Goal: Communication & Community: Answer question/provide support

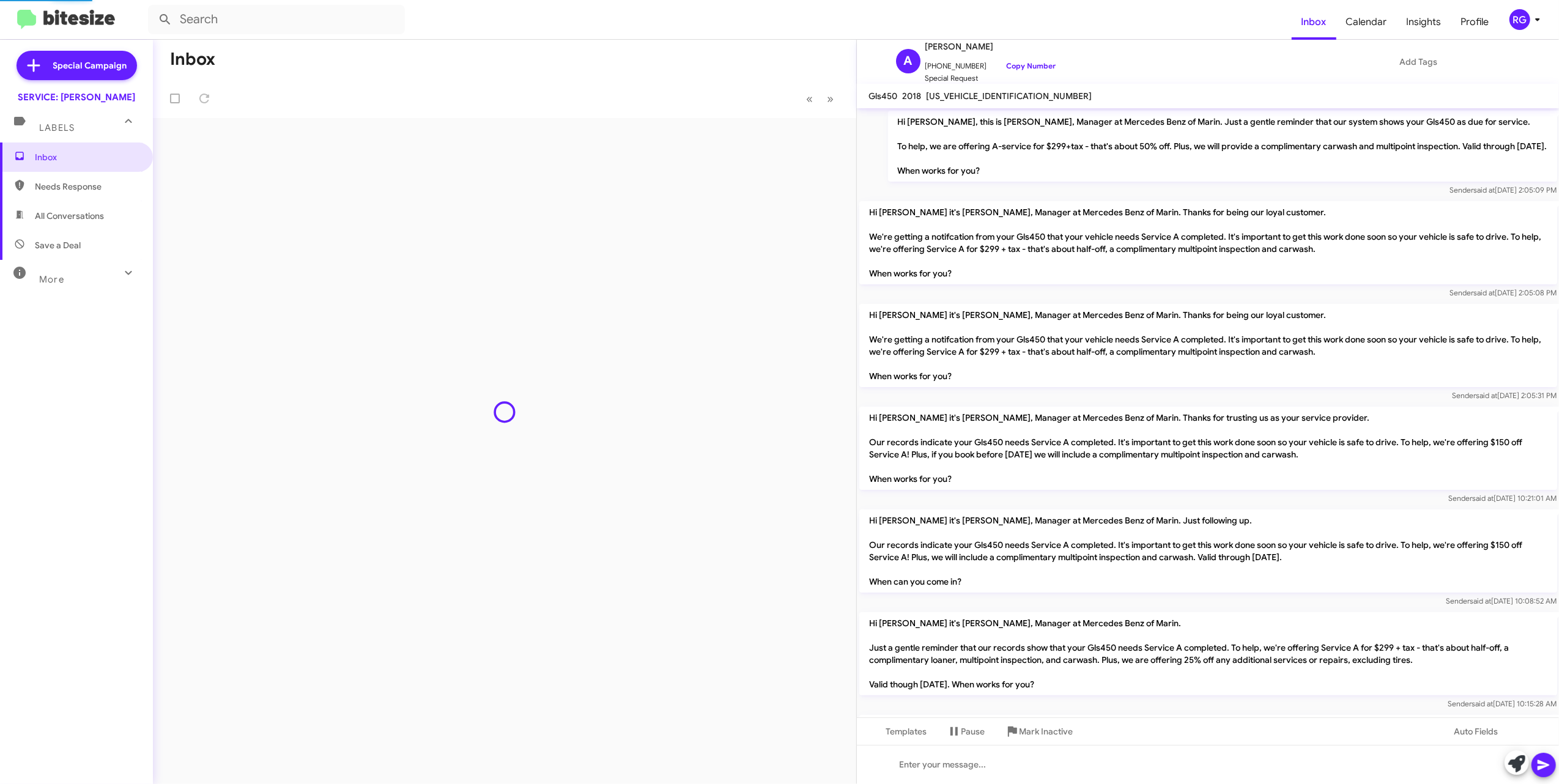
scroll to position [1360, 0]
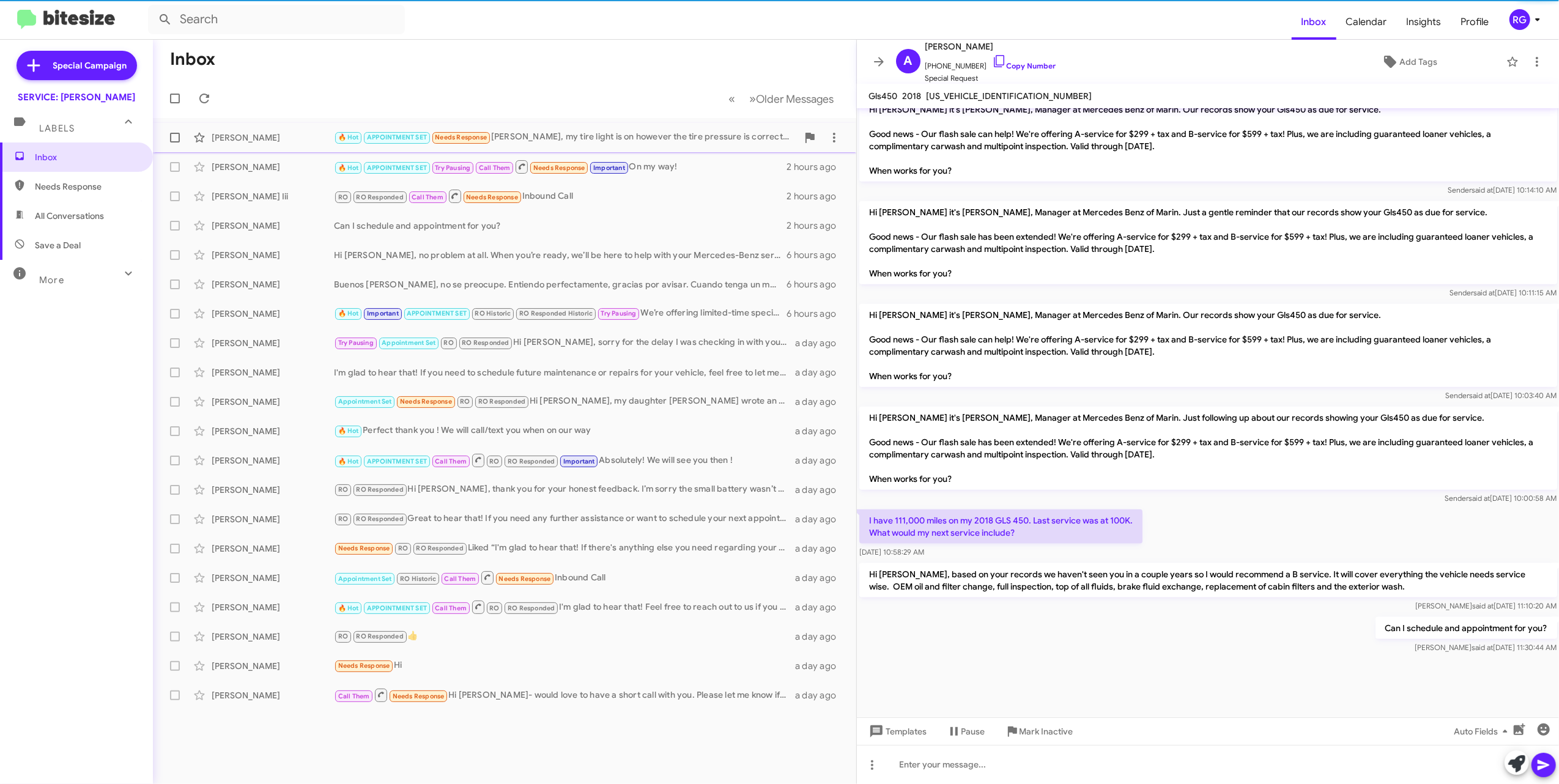
click at [650, 139] on div "🔥 Hot APPOINTMENT SET Needs Response [PERSON_NAME], my tire light is on however…" at bounding box center [566, 137] width 464 height 14
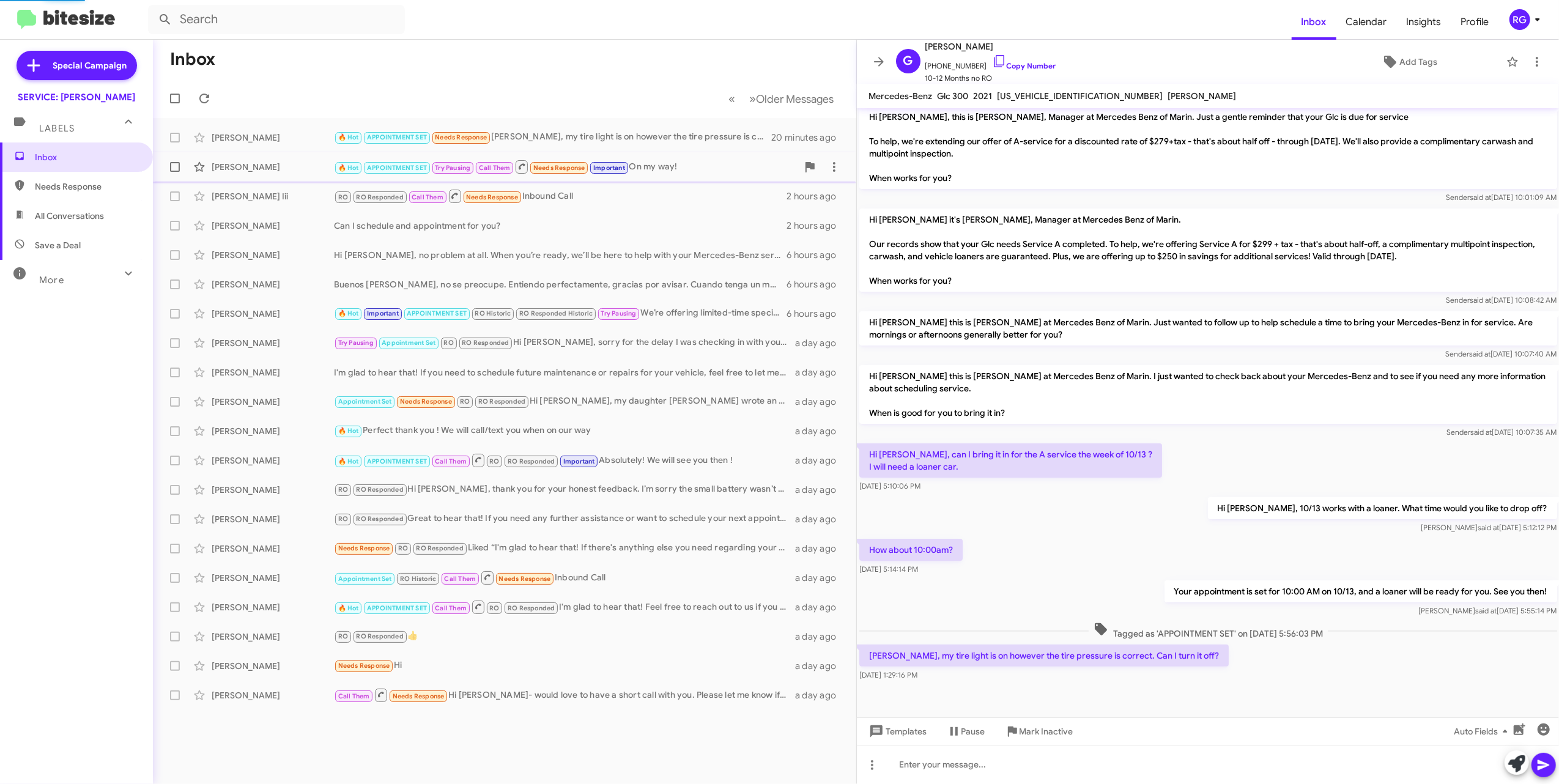
scroll to position [132, 0]
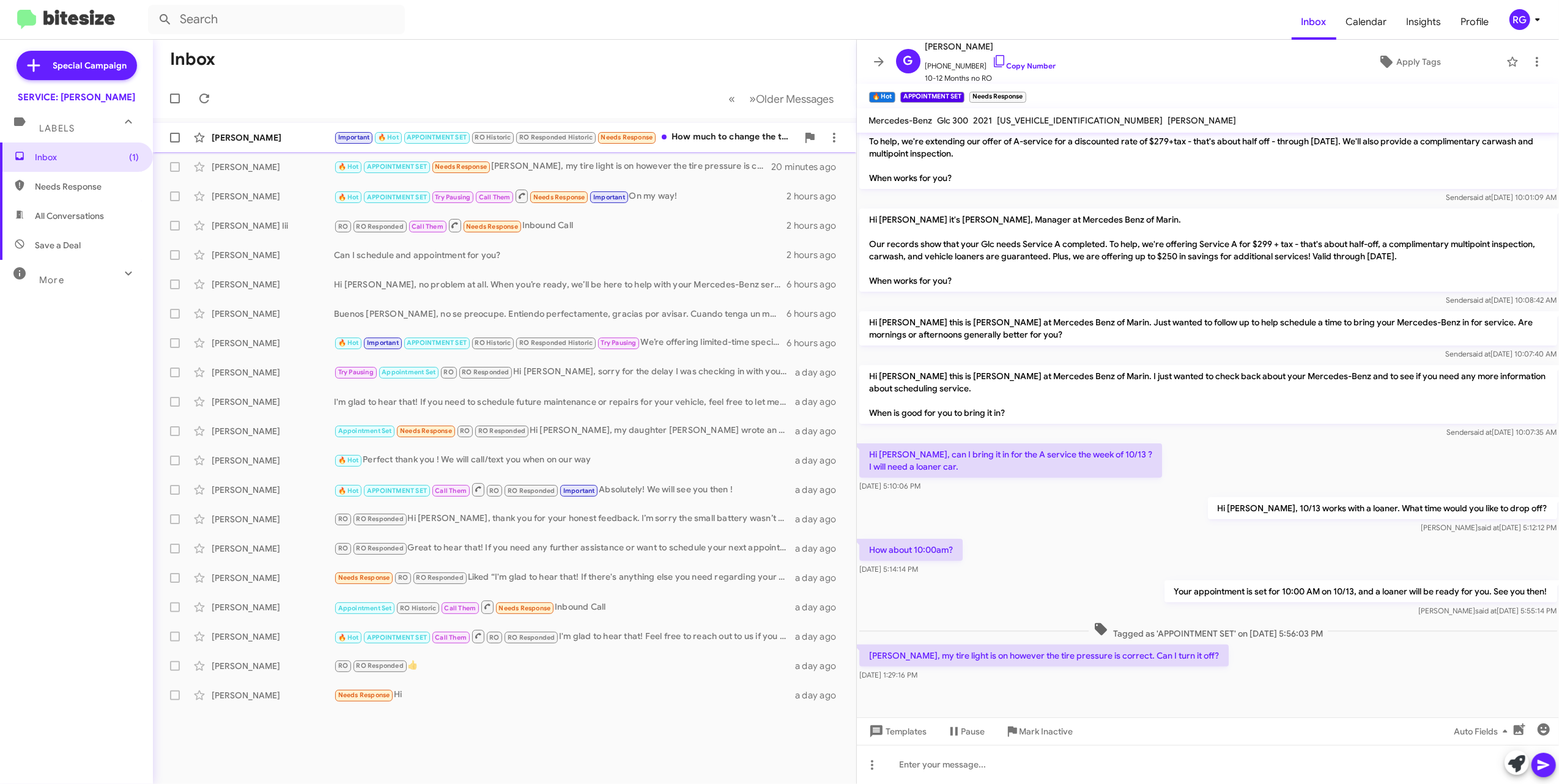
click at [566, 145] on div "[PERSON_NAME] Important 🔥 Hot APPOINTMENT SET RO Historic RO Responded Historic…" at bounding box center [504, 137] width 684 height 24
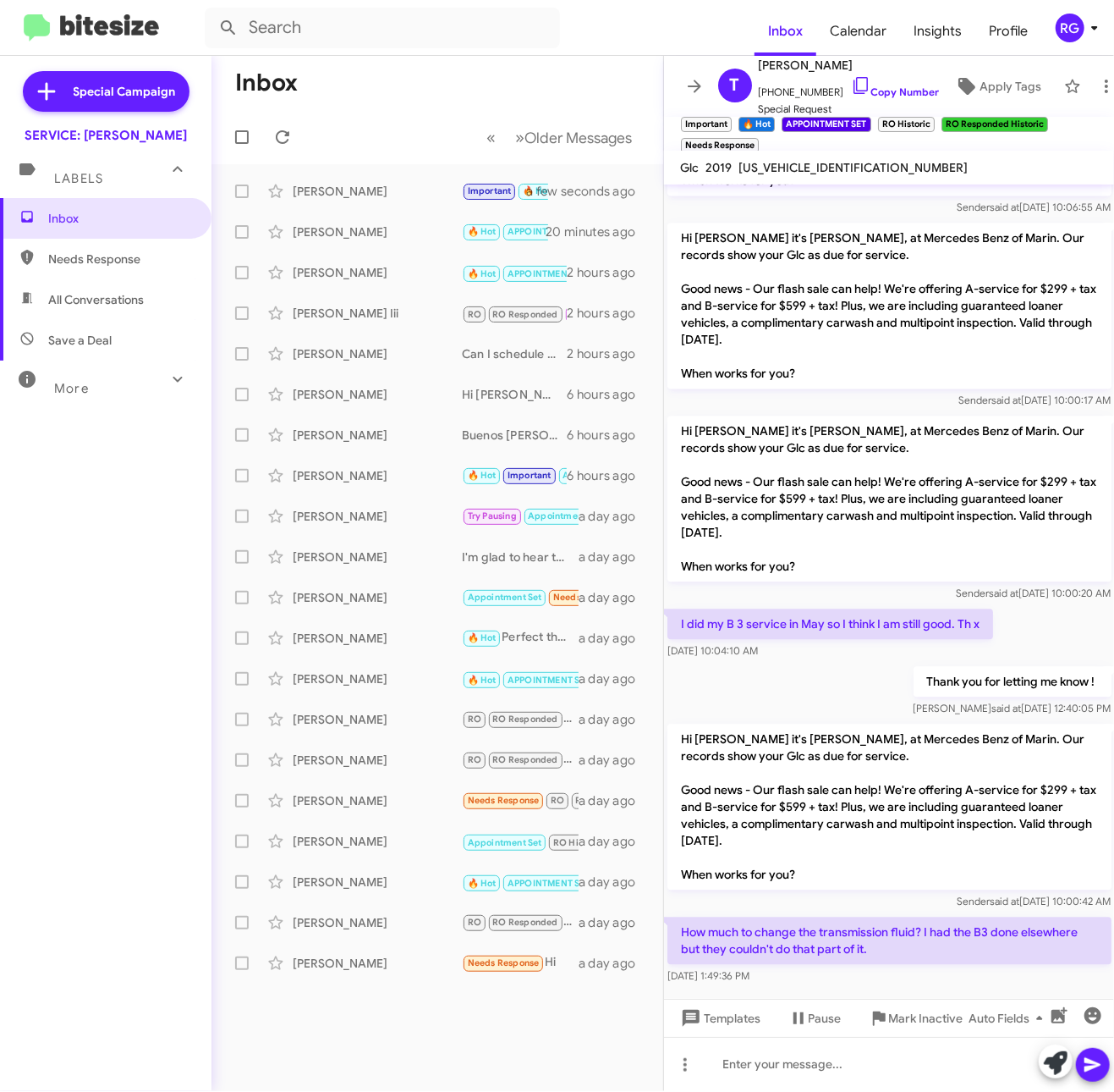
scroll to position [1882, 0]
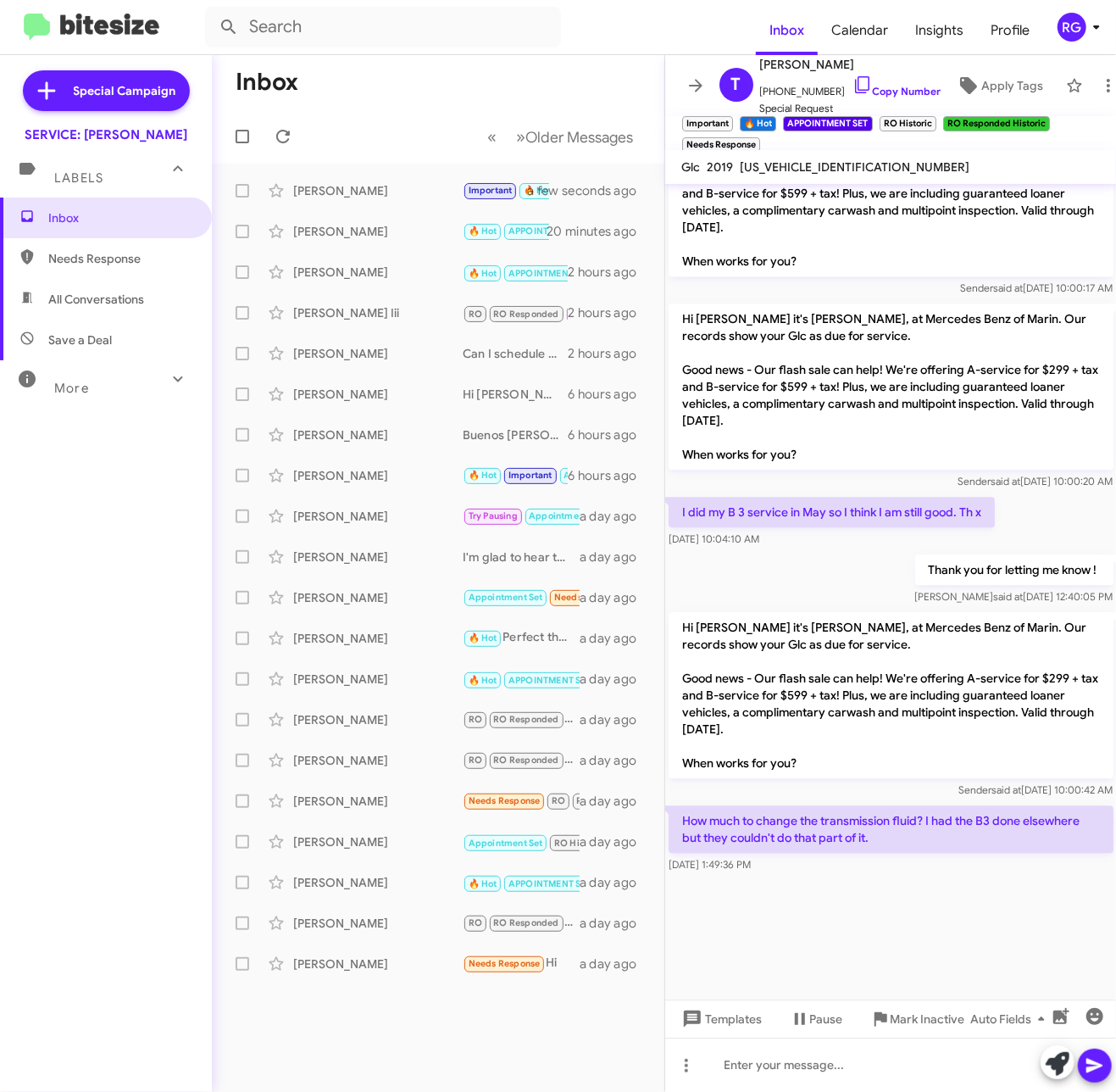
click at [834, 174] on mat-toolbar "Glc 2019 [US_VEHICLE_IDENTIFICATION_NUMBER]" at bounding box center [892, 166] width 452 height 34
click at [834, 166] on span "[US_VEHICLE_IDENTIFICATION_NUMBER]" at bounding box center [855, 167] width 230 height 15
copy span "[US_VEHICLE_IDENTIFICATION_NUMBER]"
click at [748, 1066] on div at bounding box center [892, 1065] width 452 height 54
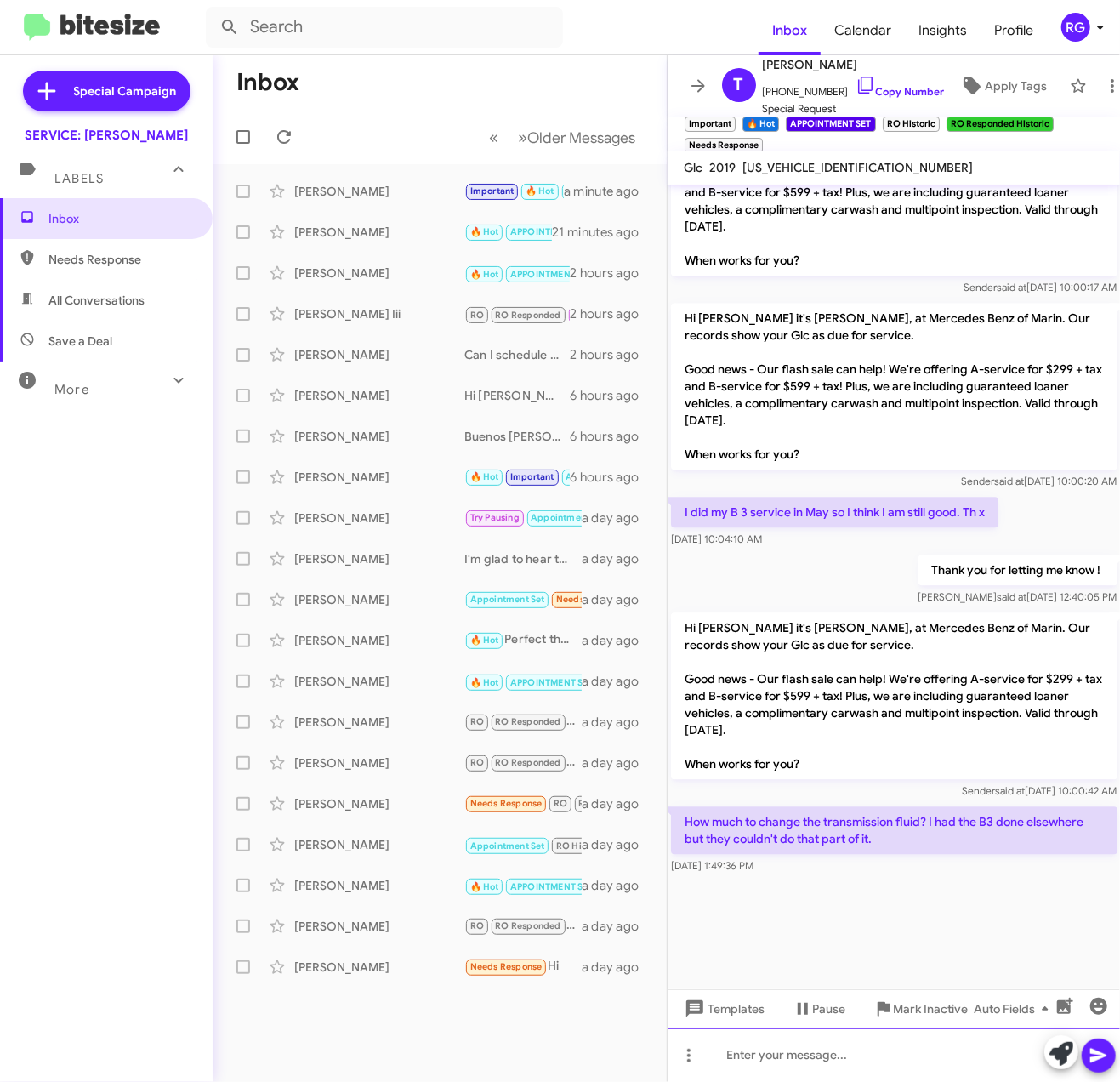
click at [776, 1056] on div at bounding box center [895, 1054] width 454 height 54
click at [814, 1049] on div at bounding box center [895, 1054] width 454 height 54
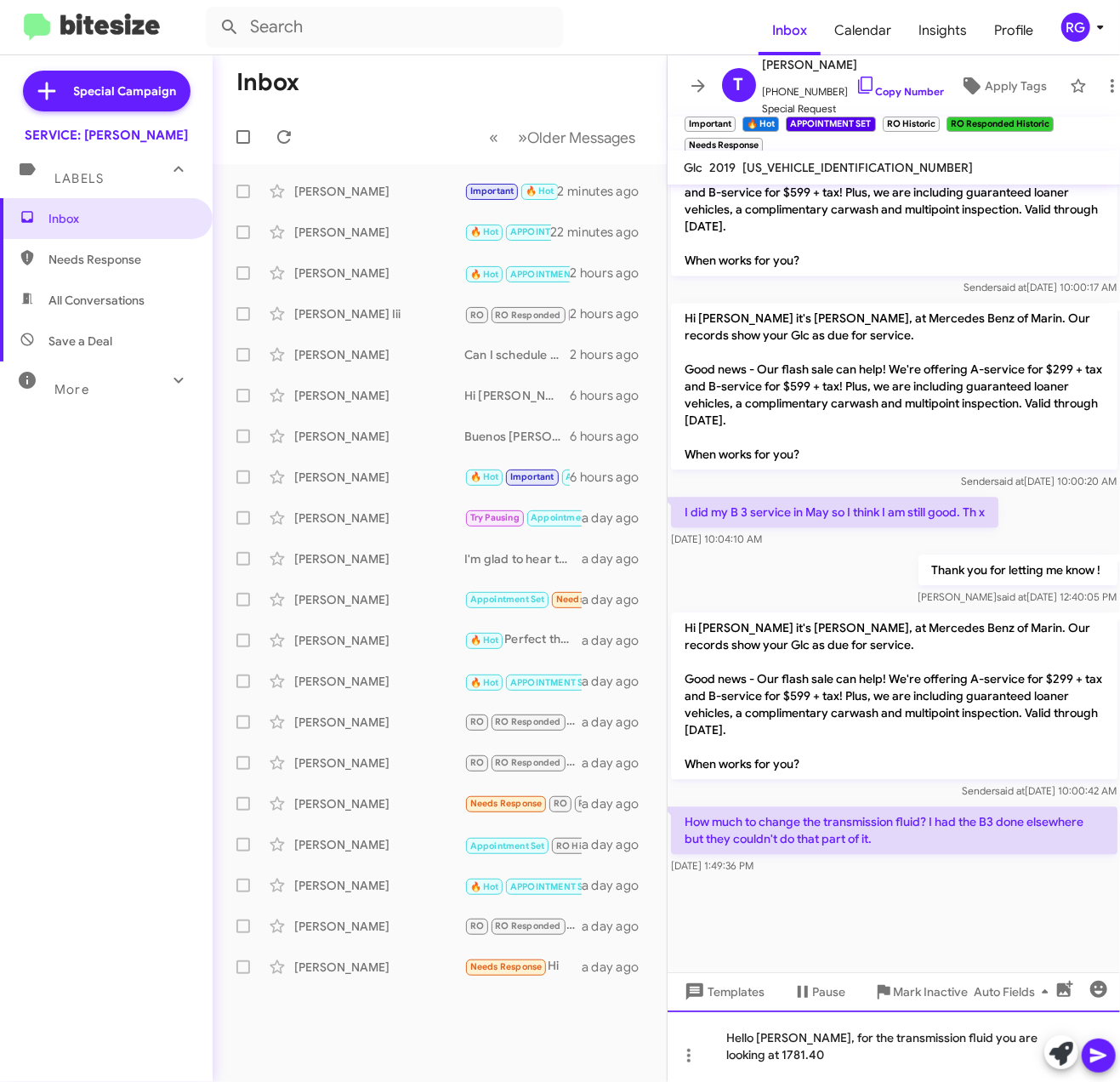
click at [728, 1041] on div "Hello [PERSON_NAME], for the transmission fluid you are looking at 1781.40" at bounding box center [895, 1046] width 454 height 71
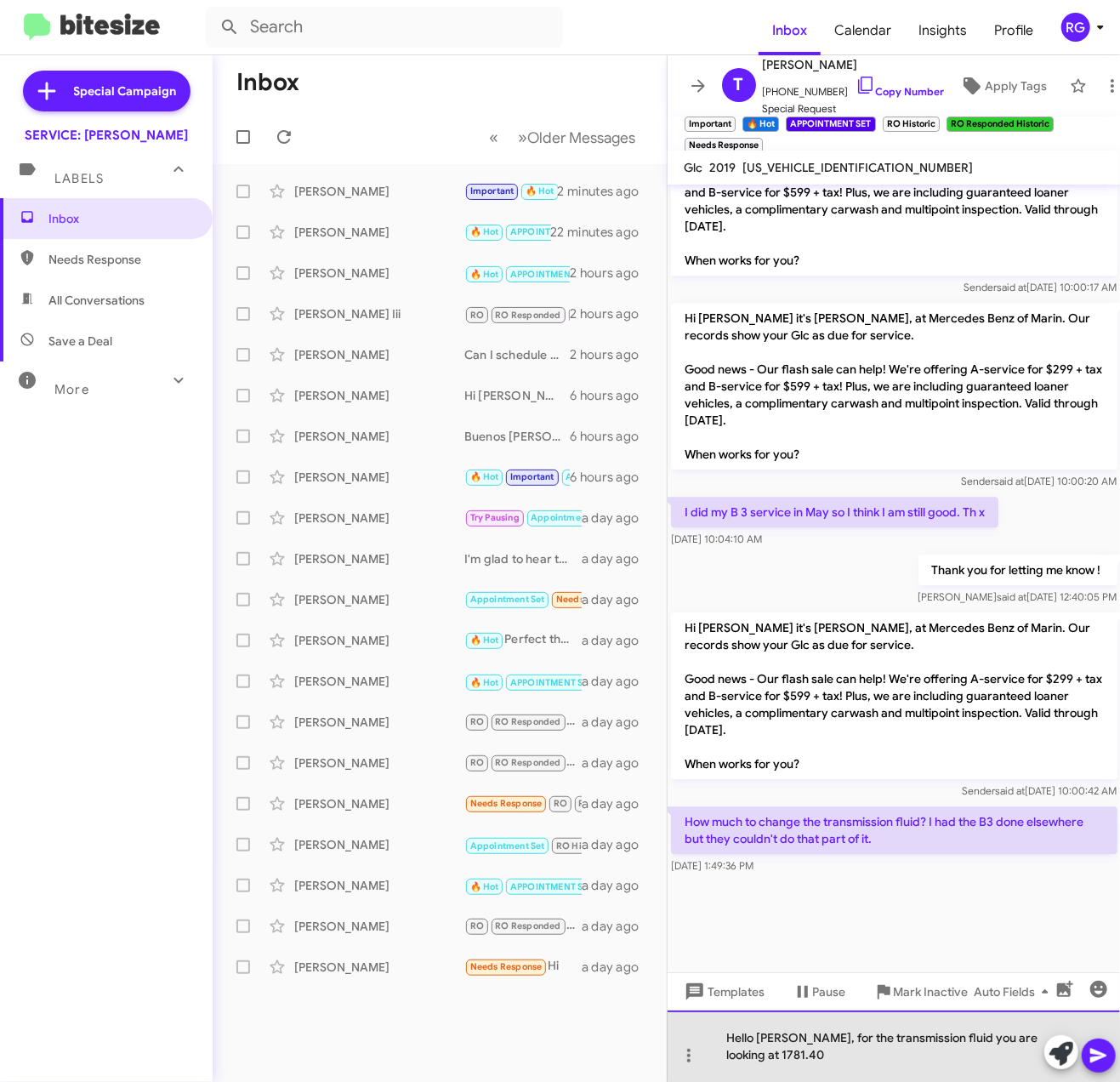
drag, startPoint x: 727, startPoint y: 1053, endPoint x: 746, endPoint y: 1066, distance: 23.0
click at [729, 1053] on div "Hello [PERSON_NAME], for the transmission fluid you are looking at 1781.40" at bounding box center [895, 1046] width 454 height 71
click at [815, 1048] on div "Hello [PERSON_NAME], for the transmission fluid you are looking at $1781.40" at bounding box center [895, 1046] width 454 height 71
click at [936, 1053] on div "Hello [PERSON_NAME], for the transmission fluid you are looking at $1781.40 for…" at bounding box center [895, 1046] width 454 height 71
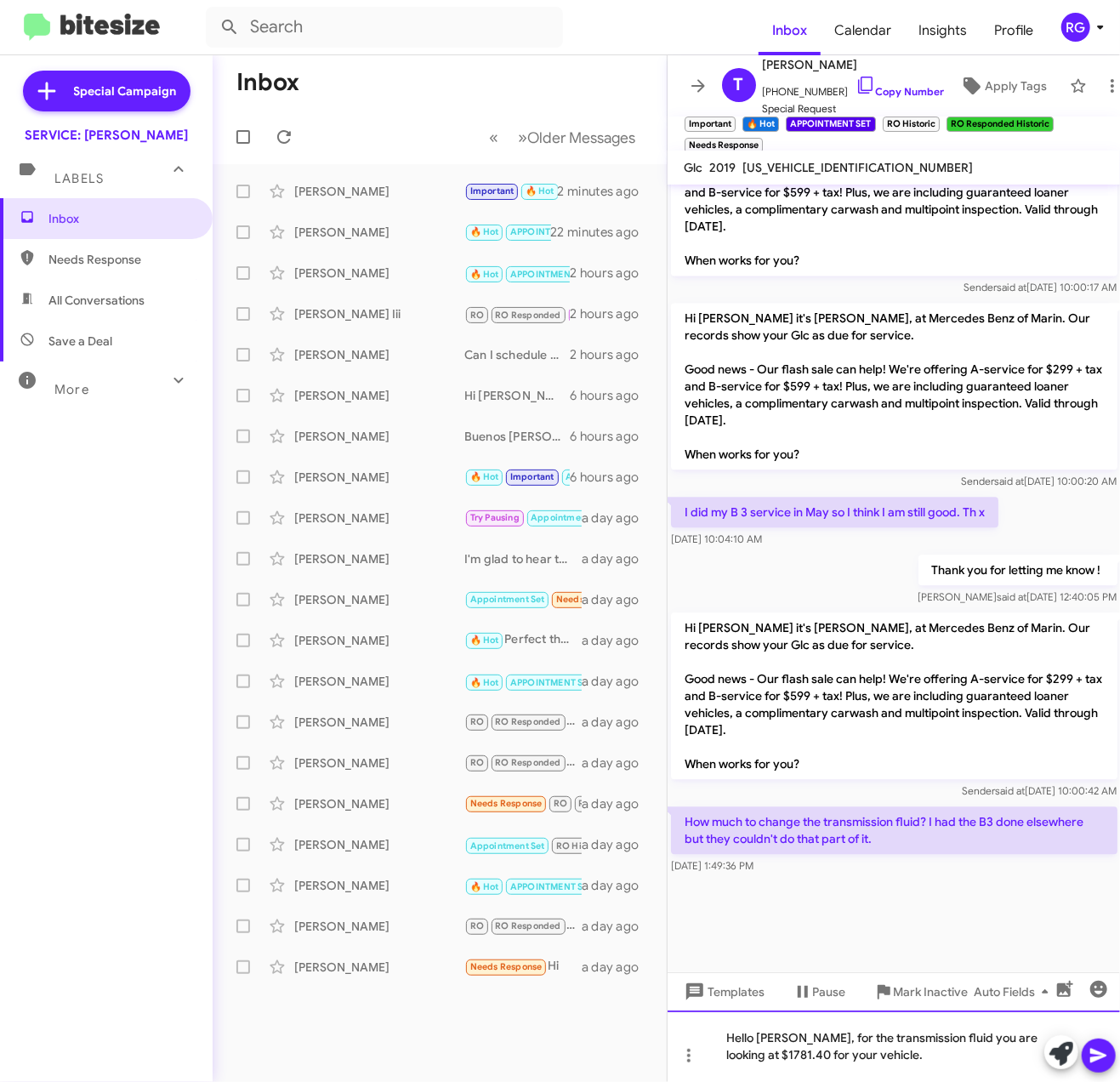
click at [935, 1041] on div "Hello [PERSON_NAME], for the transmission fluid you are looking at $1781.40 for…" at bounding box center [895, 1046] width 454 height 71
click at [963, 1058] on div "Hello [PERSON_NAME], for the transmission fluid service you are looking at $178…" at bounding box center [895, 1046] width 454 height 71
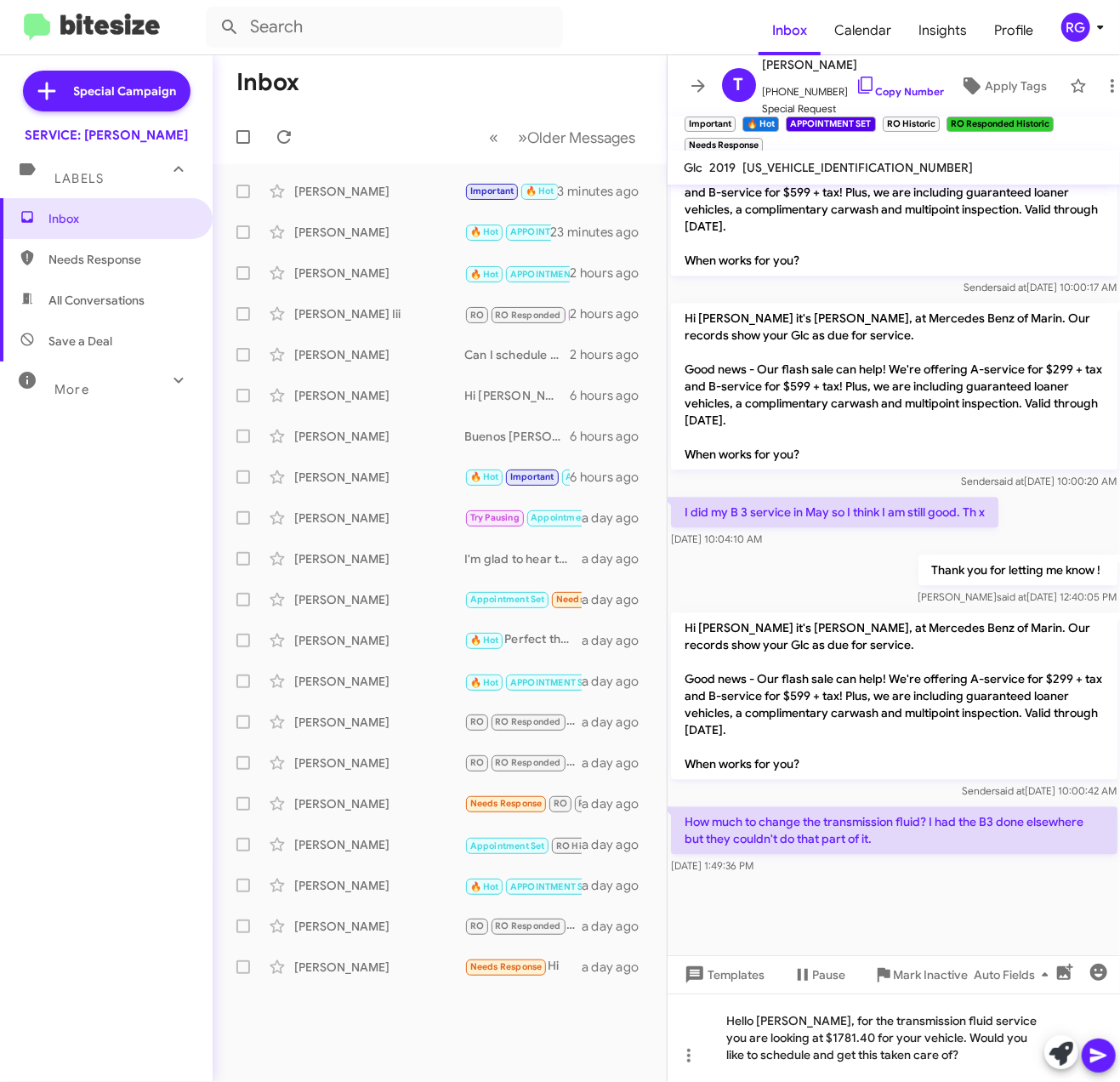
click at [1104, 1049] on icon at bounding box center [1099, 1055] width 20 height 20
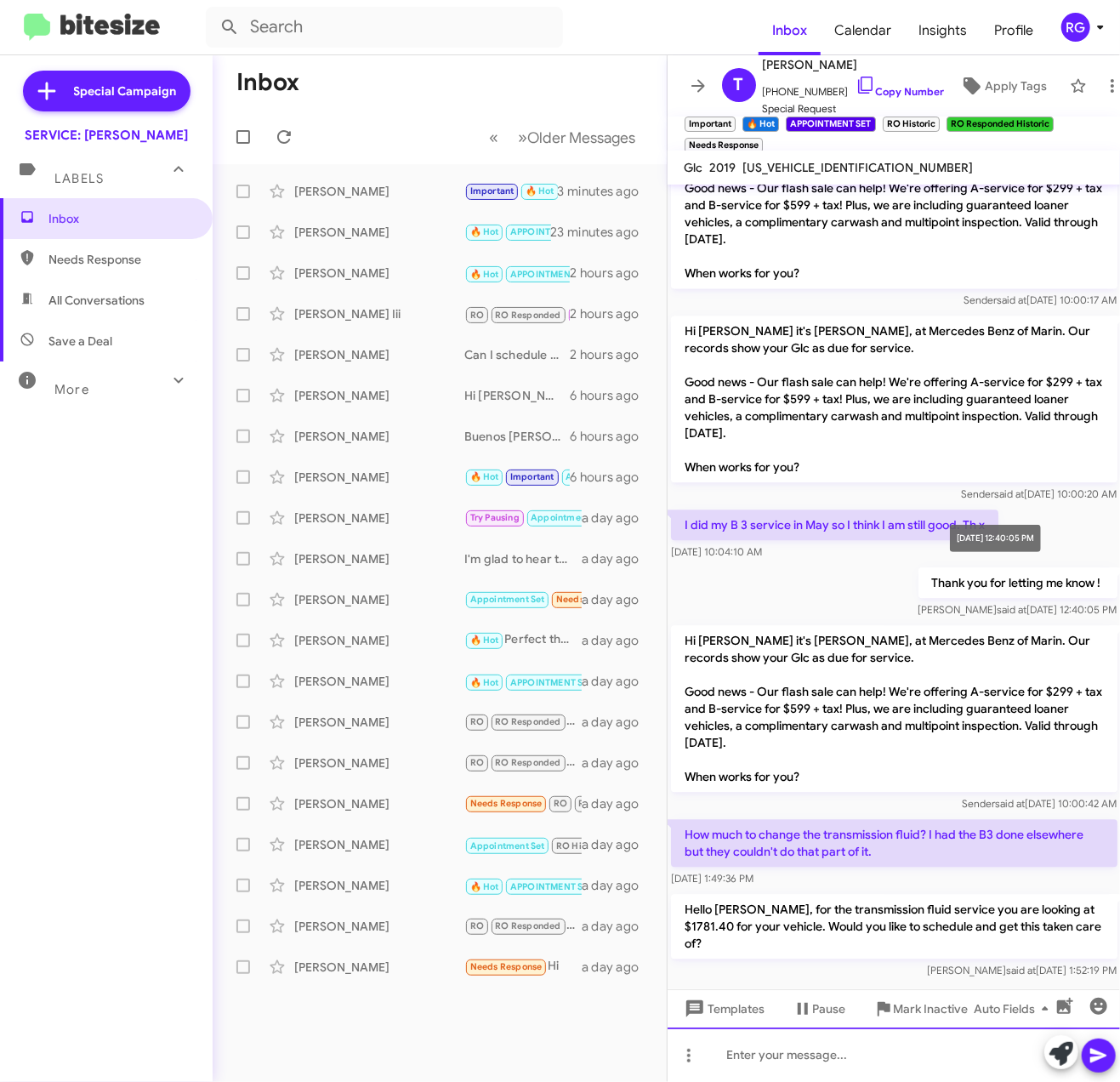
scroll to position [1984, 0]
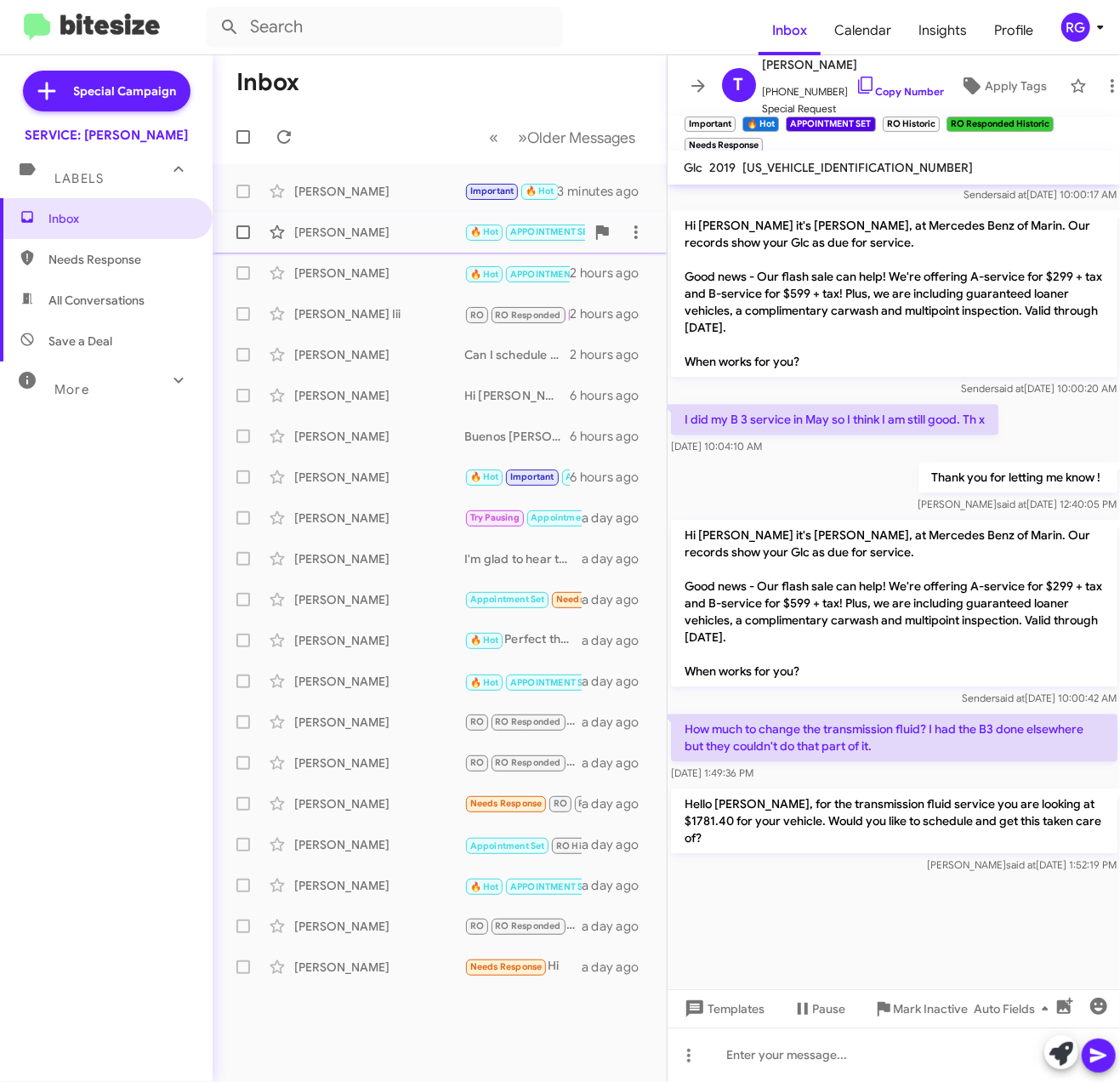
click at [502, 218] on div "[PERSON_NAME] 🔥 Hot APPOINTMENT SET Needs Response [PERSON_NAME], my tire light…" at bounding box center [439, 232] width 427 height 34
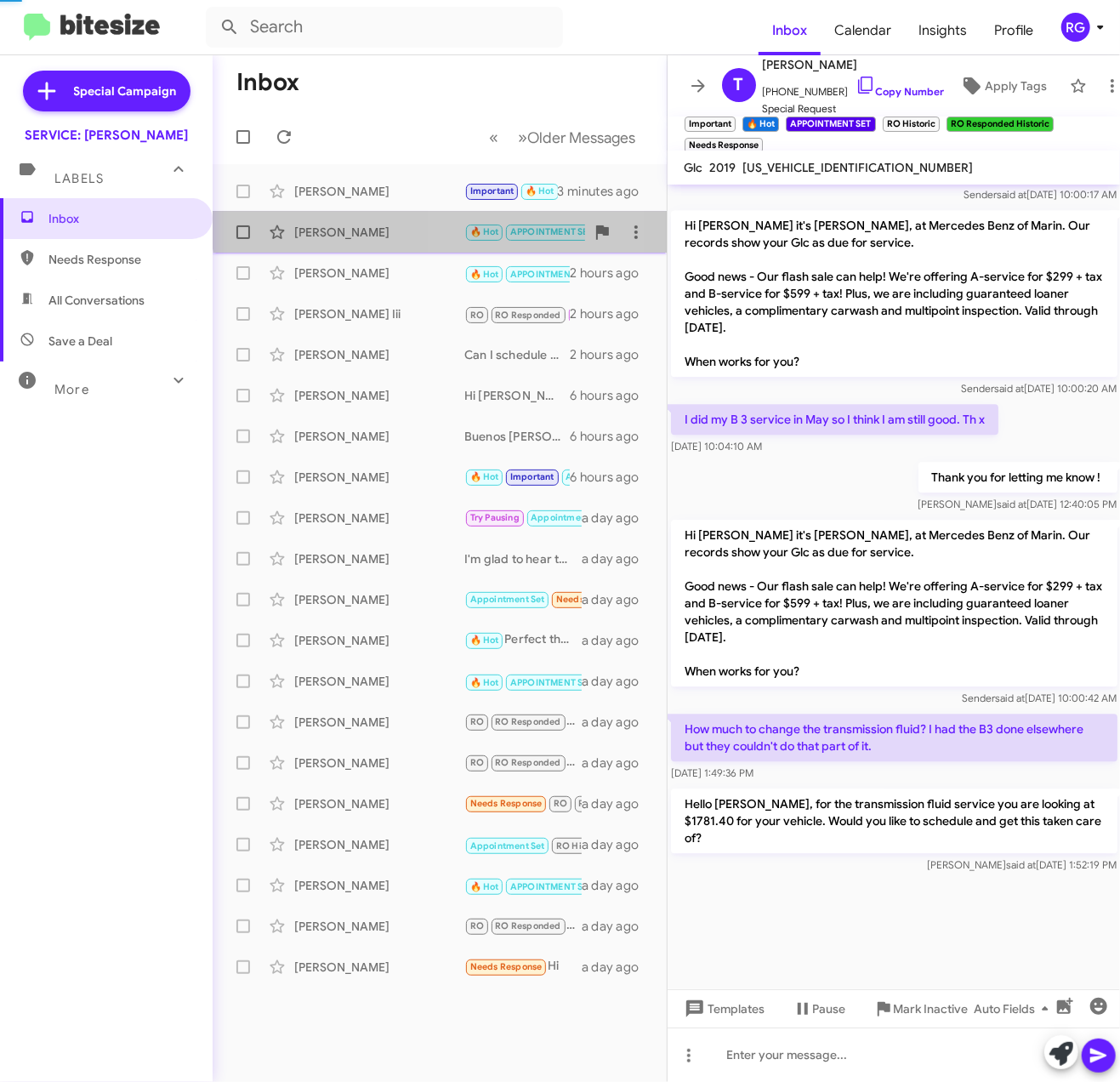
scroll to position [397, 0]
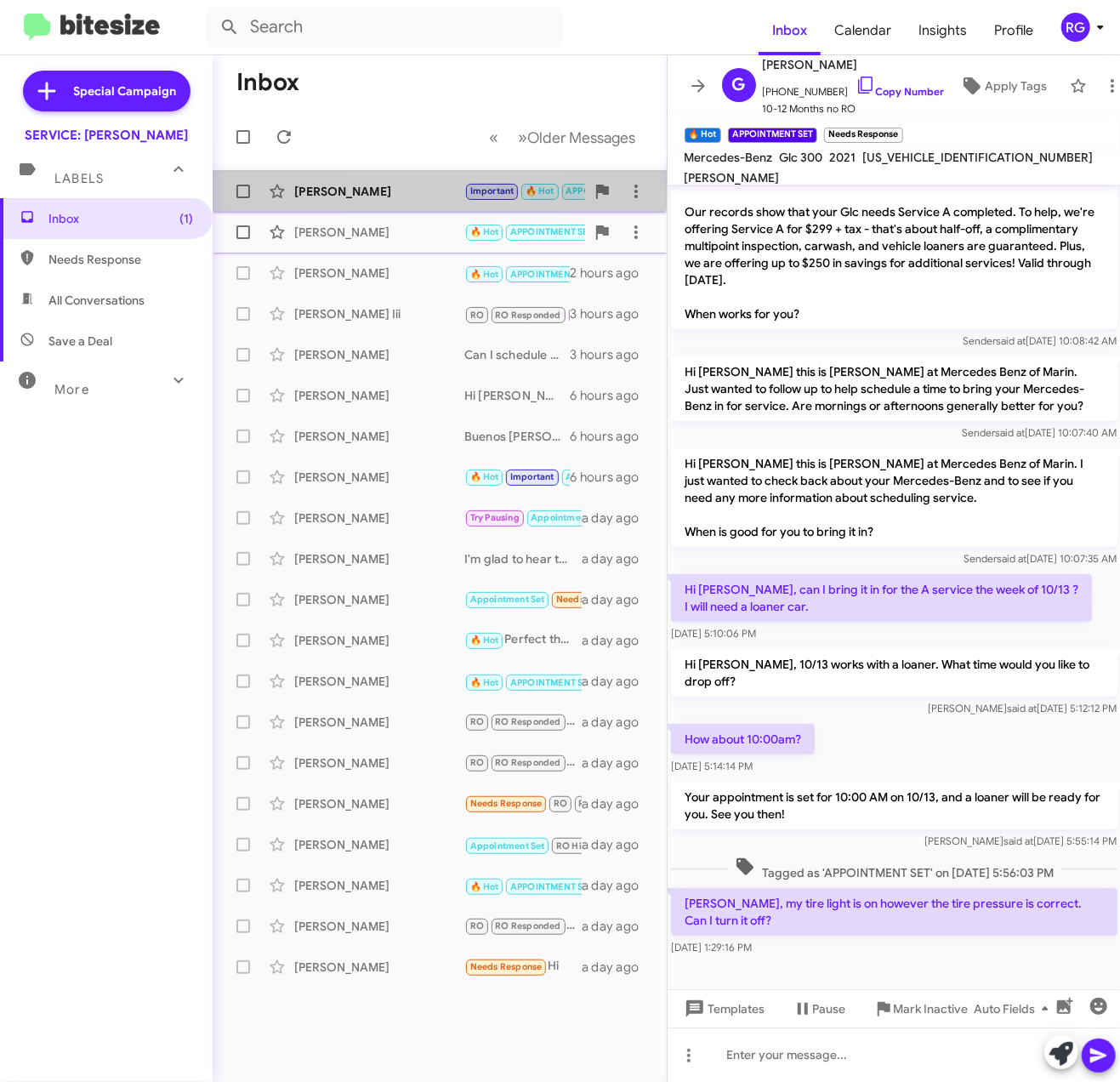
click at [398, 187] on div "[PERSON_NAME]" at bounding box center [379, 191] width 170 height 17
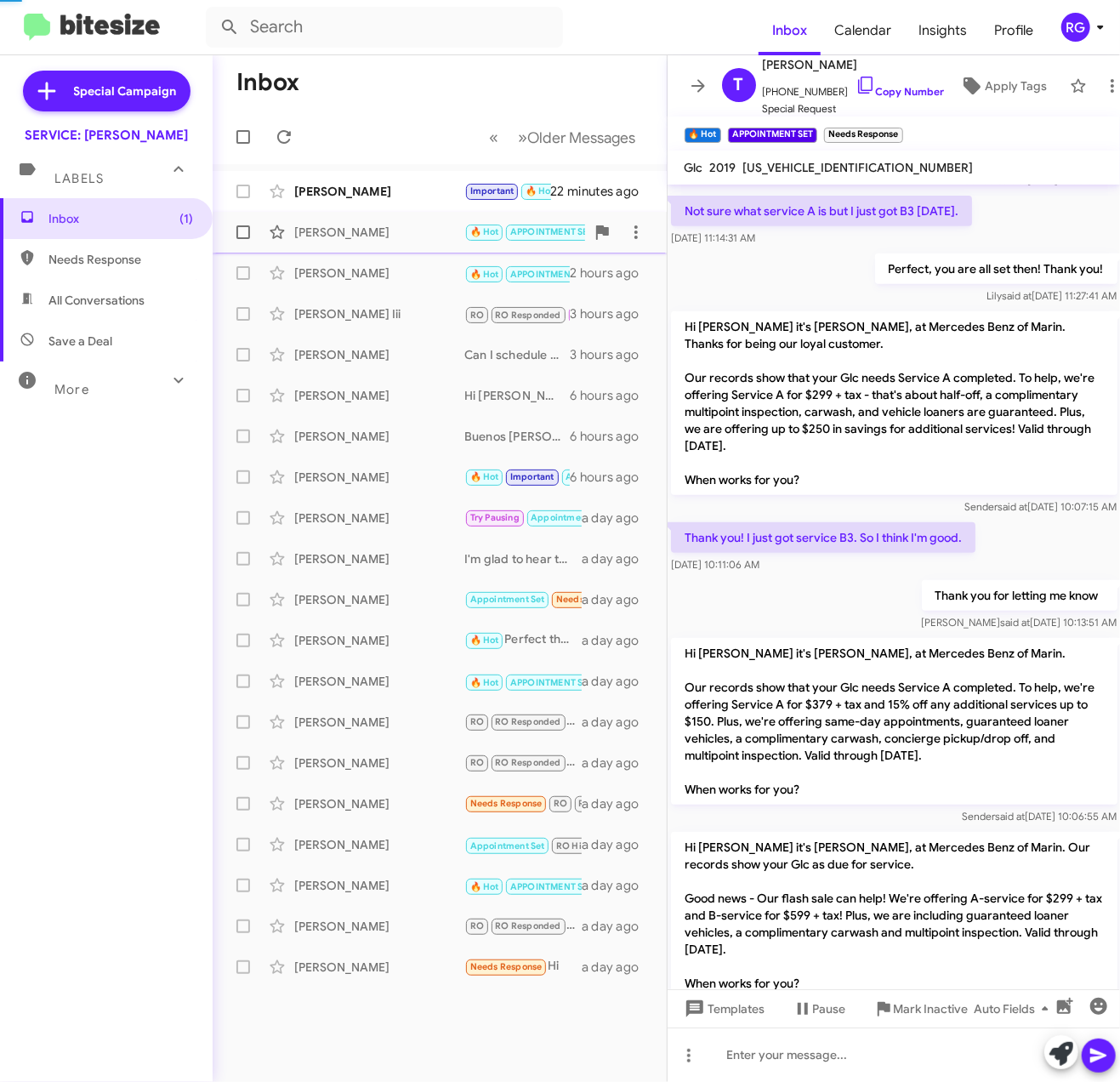
scroll to position [1227, 0]
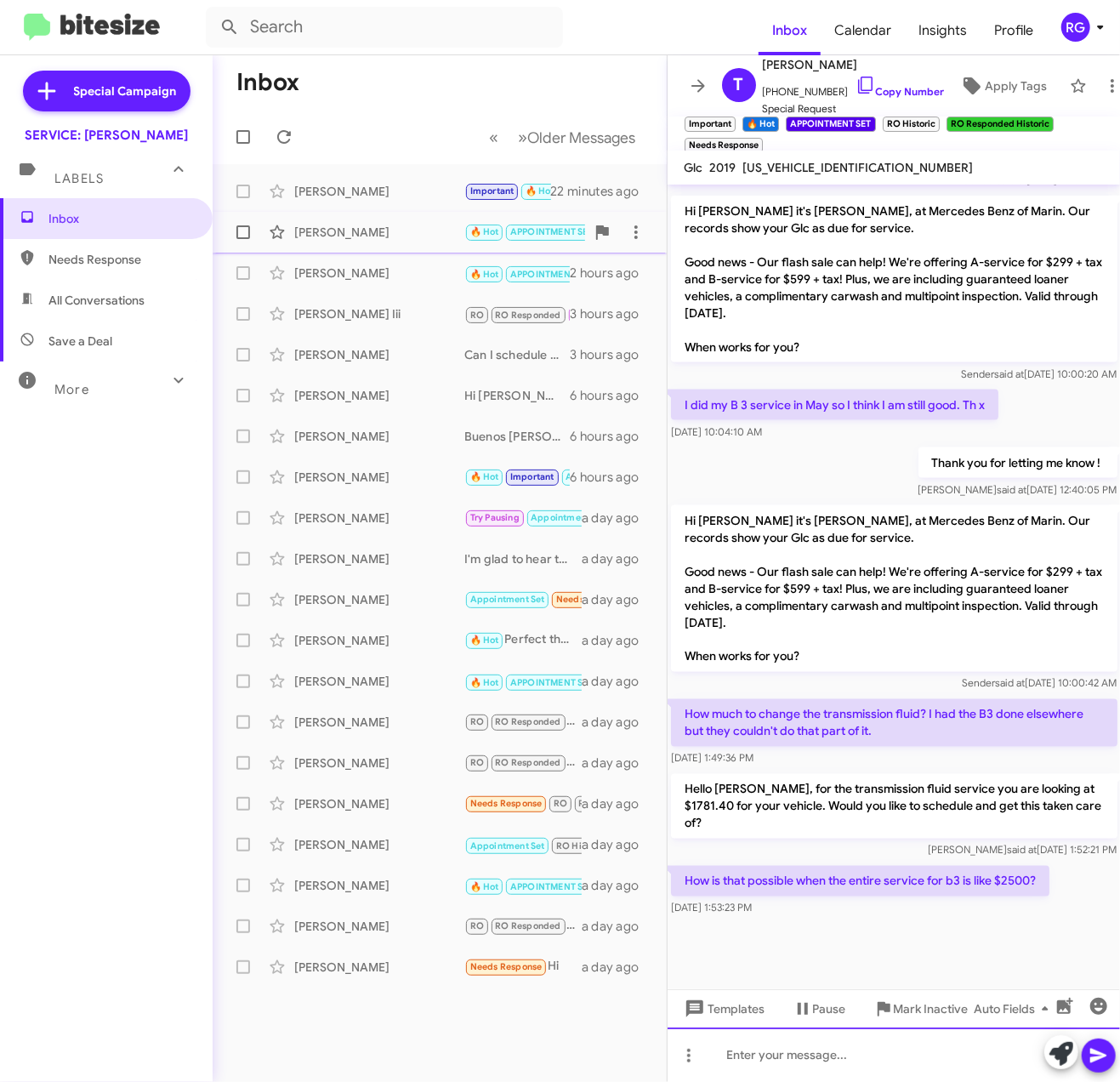
click at [880, 1066] on div at bounding box center [895, 1054] width 454 height 54
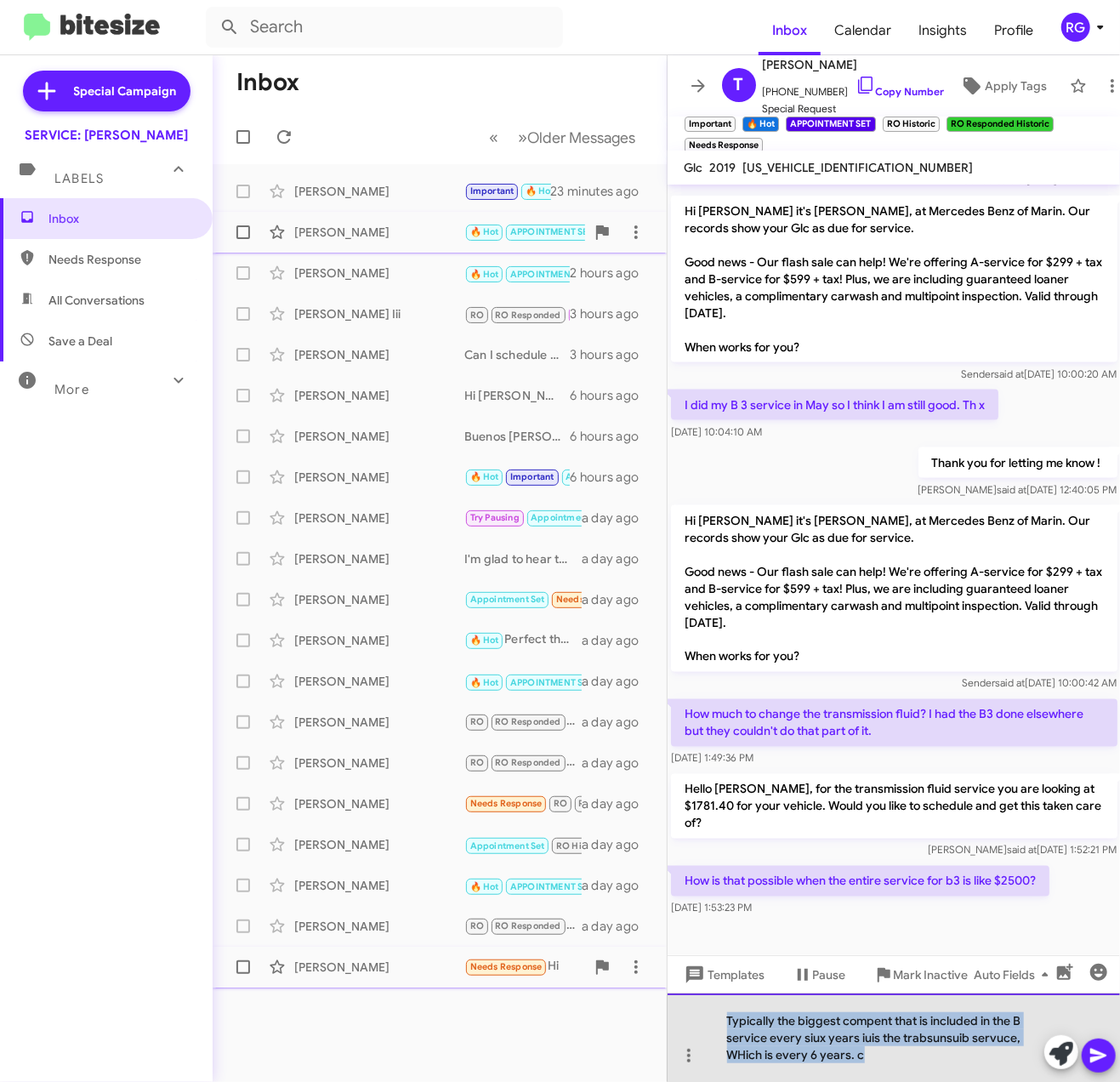
drag, startPoint x: 938, startPoint y: 1060, endPoint x: 542, endPoint y: 984, distance: 403.2
click at [542, 984] on div "Inbox « Previous » Next Older Messages [PERSON_NAME] Important 🔥 Hot APPOINTMEN…" at bounding box center [666, 569] width 908 height 1027
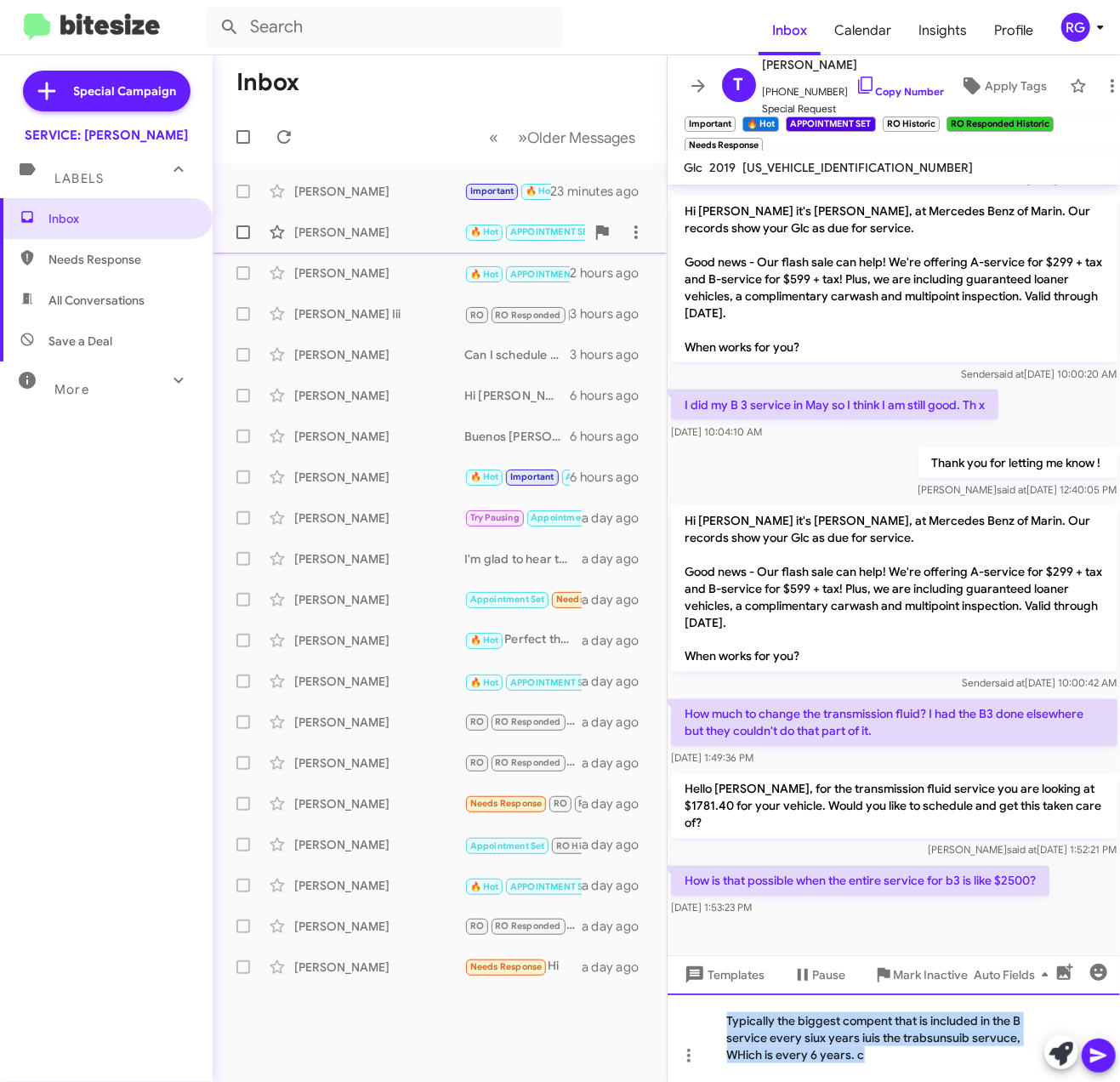
copy div "Typically the biggest compent that is included in the B service every siux year…"
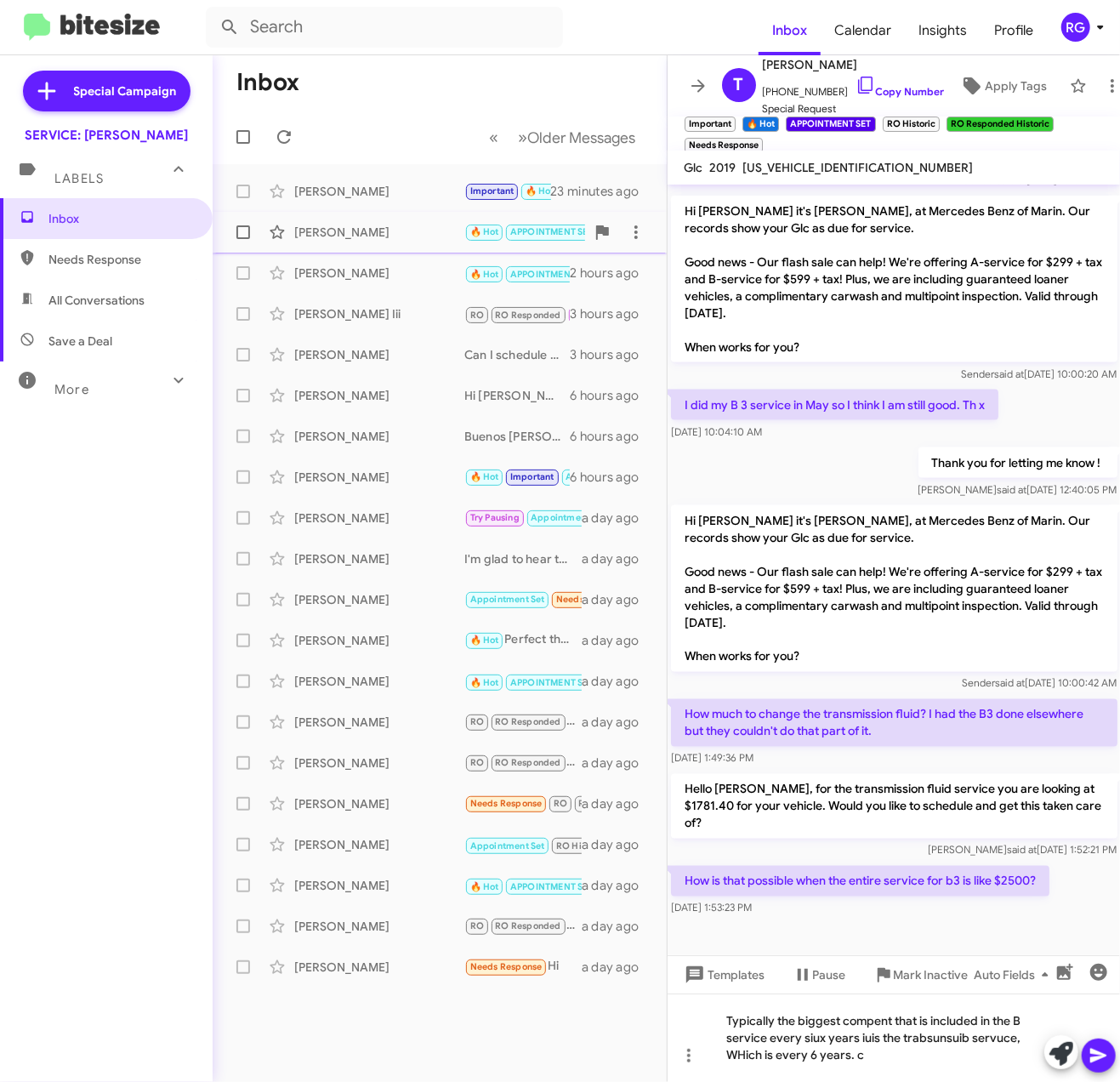
drag, startPoint x: 879, startPoint y: 674, endPoint x: 761, endPoint y: 379, distance: 317.7
click at [882, 674] on div "Hi [PERSON_NAME] it's [PERSON_NAME], at Mercedes Benz of Marin. Our records sho…" at bounding box center [894, 598] width 447 height 187
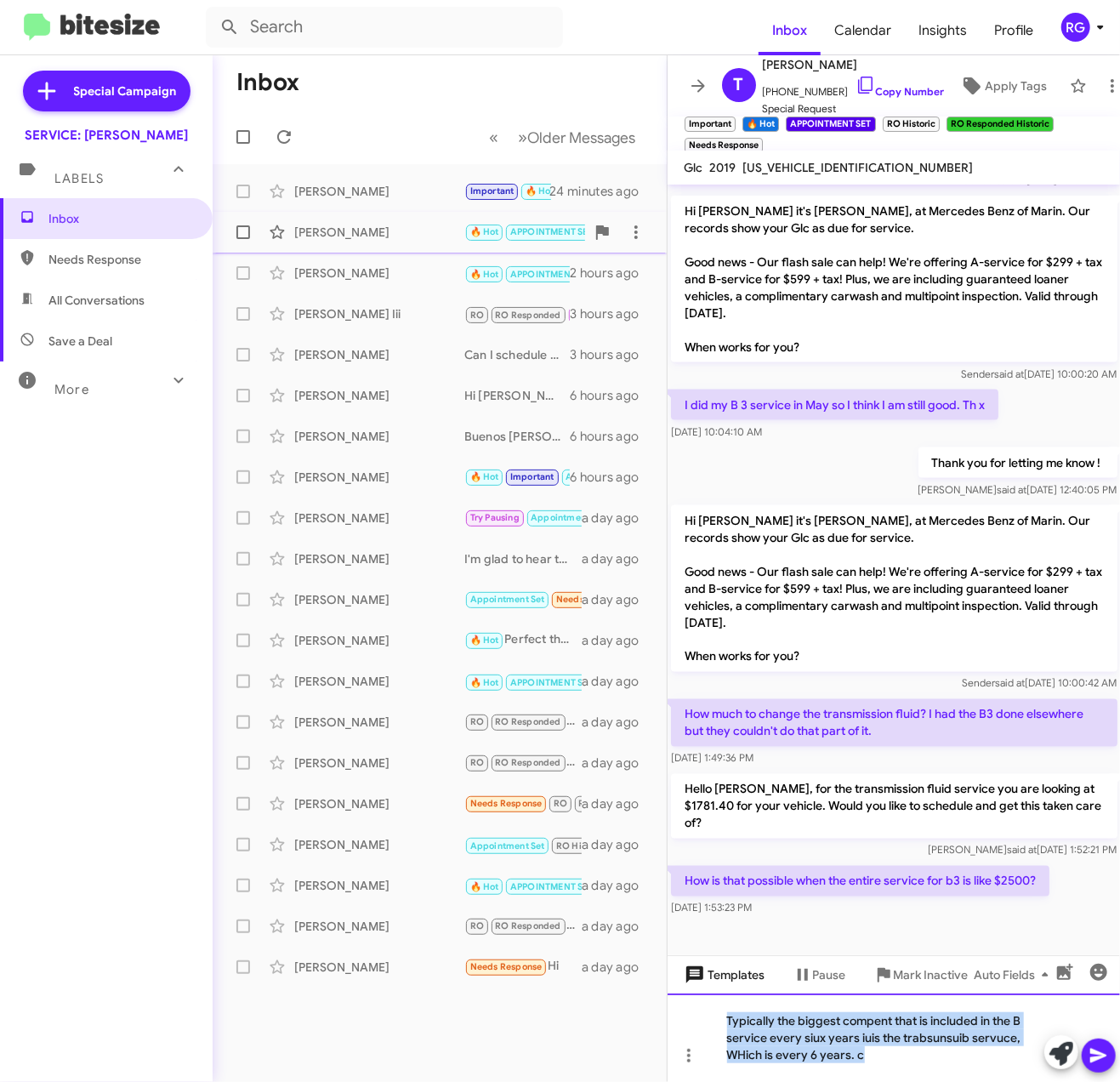
drag, startPoint x: 891, startPoint y: 1068, endPoint x: 679, endPoint y: 988, distance: 226.6
click at [679, 988] on div "Ok. See you then. [DATE] 10:39:22 AM Tagged as 'APPOINTMENT SET' on [DATE] 10:4…" at bounding box center [895, 633] width 454 height 898
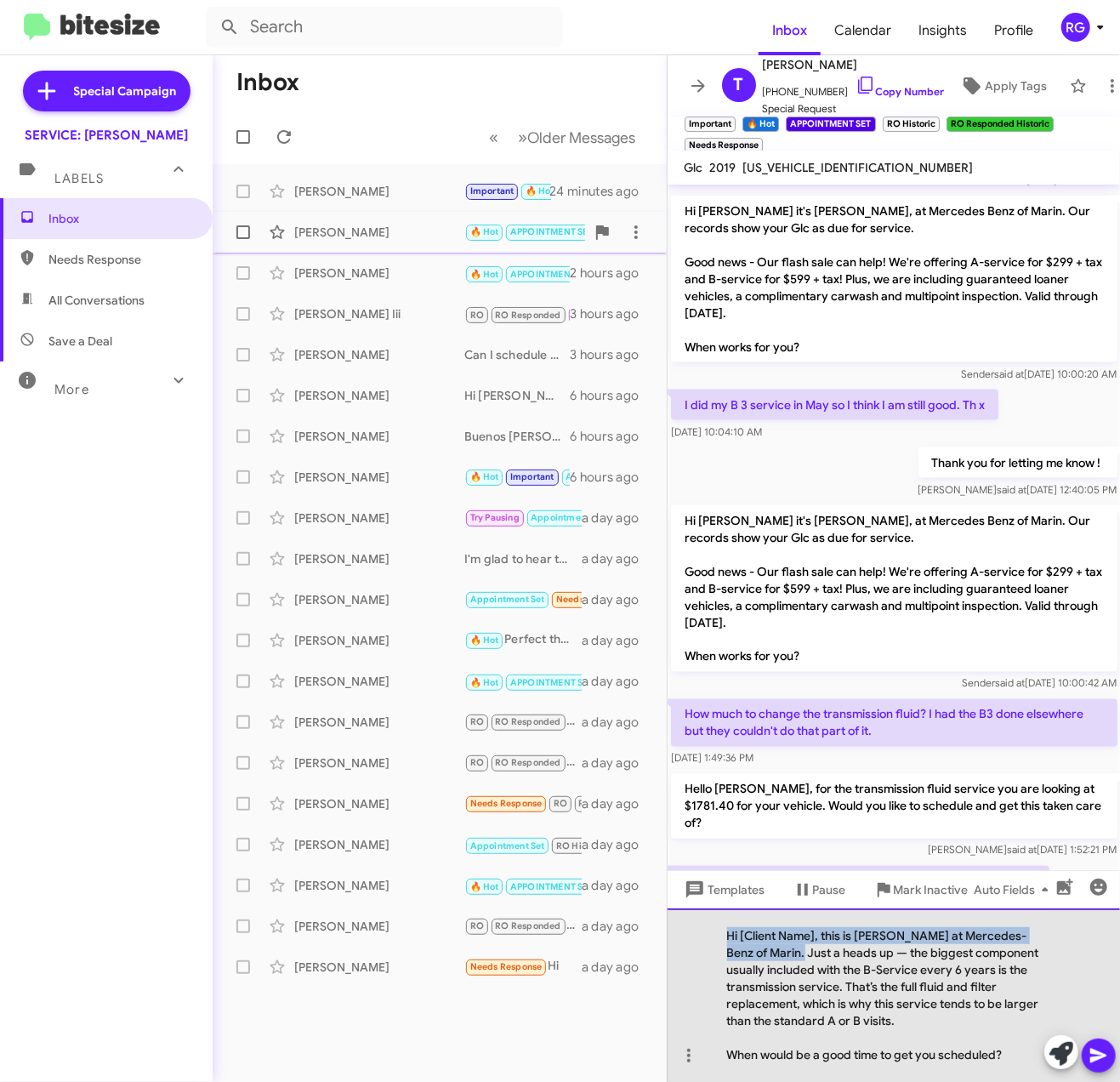
drag, startPoint x: 774, startPoint y: 949, endPoint x: 812, endPoint y: 939, distance: 39.3
click at [701, 929] on div "Hi [Client Name], this is [PERSON_NAME] at Mercedes-Benz of Marin. Just a heads…" at bounding box center [895, 995] width 454 height 174
drag, startPoint x: 882, startPoint y: 955, endPoint x: 698, endPoint y: 957, distance: 184.0
click at [713, 957] on div "Hi [Client Name], this is [PERSON_NAME] at Mercedes-Benz of Marin. Just a heads…" at bounding box center [895, 995] width 454 height 174
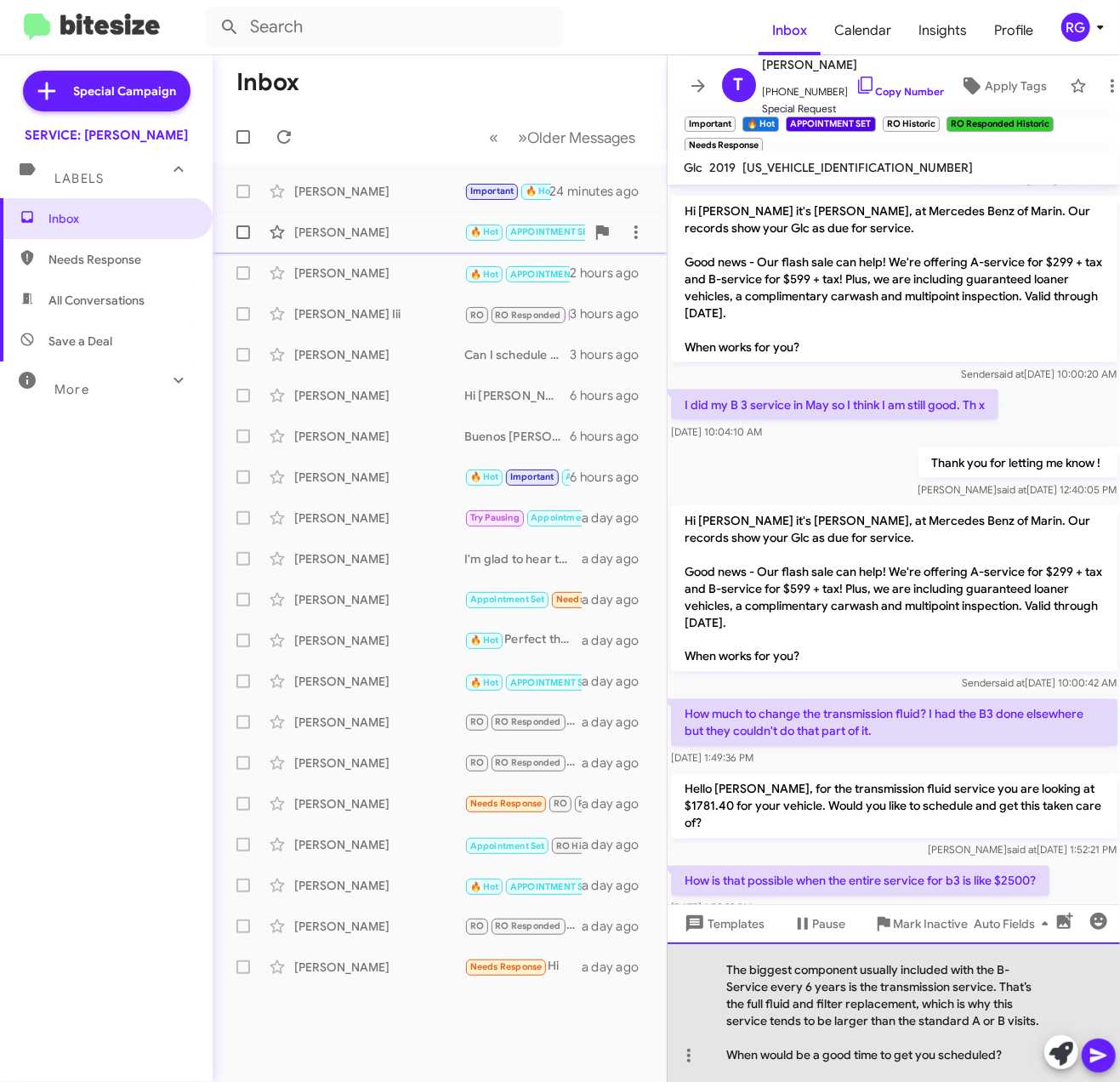
click at [906, 978] on div "The biggest component usually included with the B-Service every 6 years is the …" at bounding box center [895, 1012] width 454 height 140
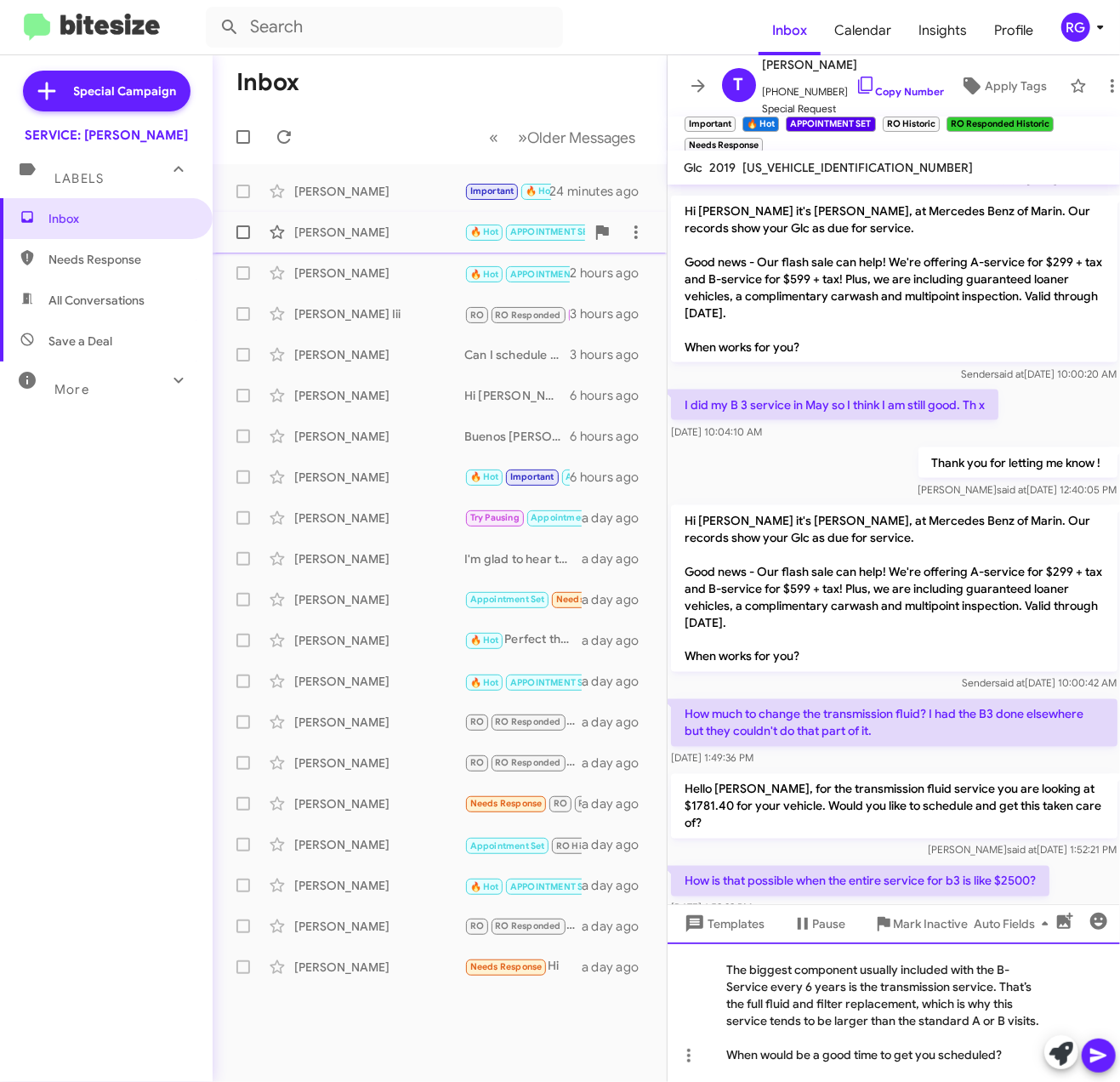
click at [965, 968] on div "The biggest component usually included with the B-Service every 6 years is the …" at bounding box center [895, 1012] width 454 height 140
click at [1004, 970] on div "The biggest component usually included with the B-Service every 6 years is the …" at bounding box center [895, 1012] width 454 height 140
drag, startPoint x: 764, startPoint y: 988, endPoint x: 818, endPoint y: 990, distance: 54.0
click at [764, 990] on div "The biggest component usually included with the B-Service every 6 years is the …" at bounding box center [895, 1012] width 454 height 140
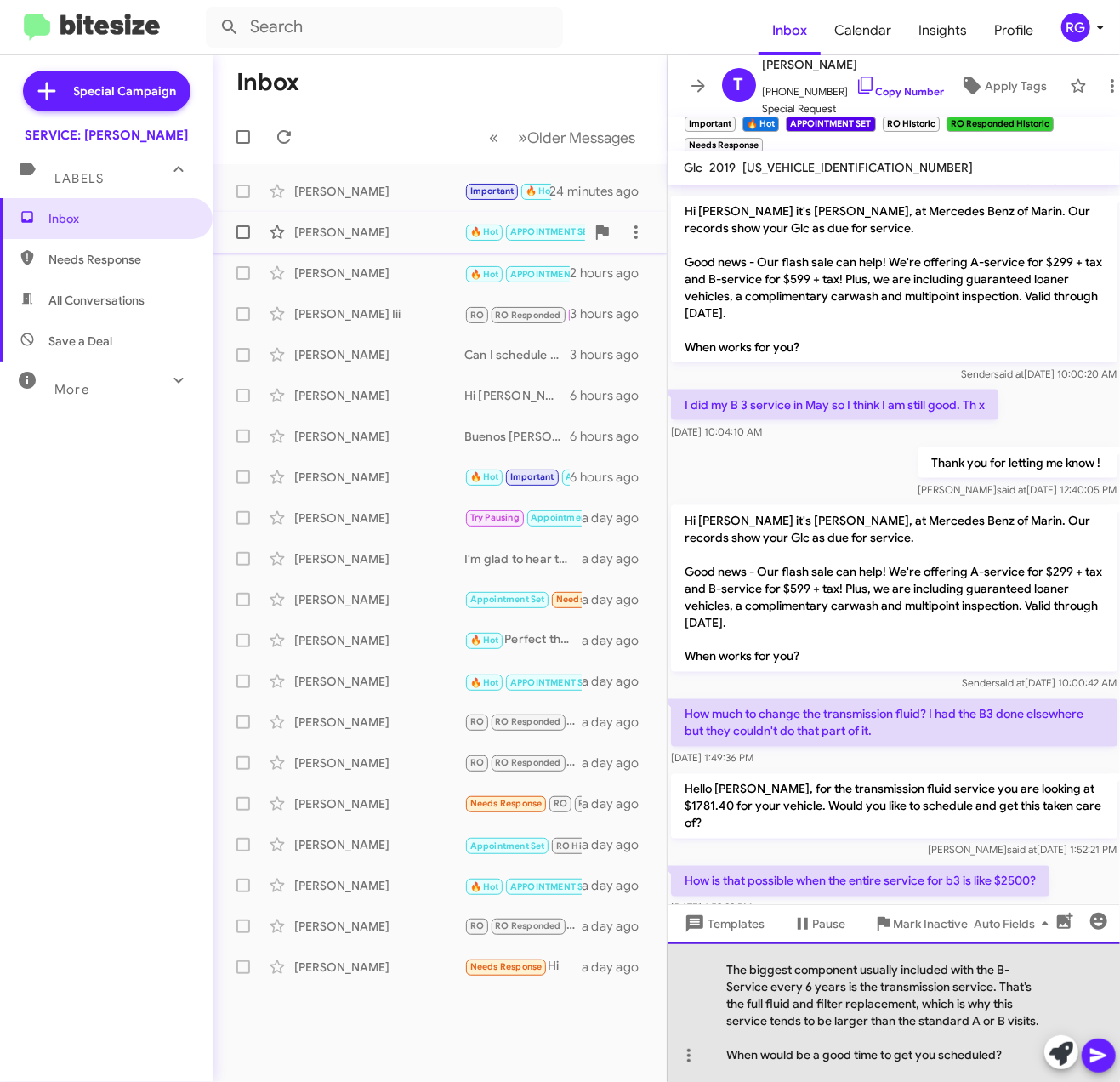
click at [844, 994] on div "The biggest component usually included with the B-Service every 6 years is the …" at bounding box center [895, 1012] width 454 height 140
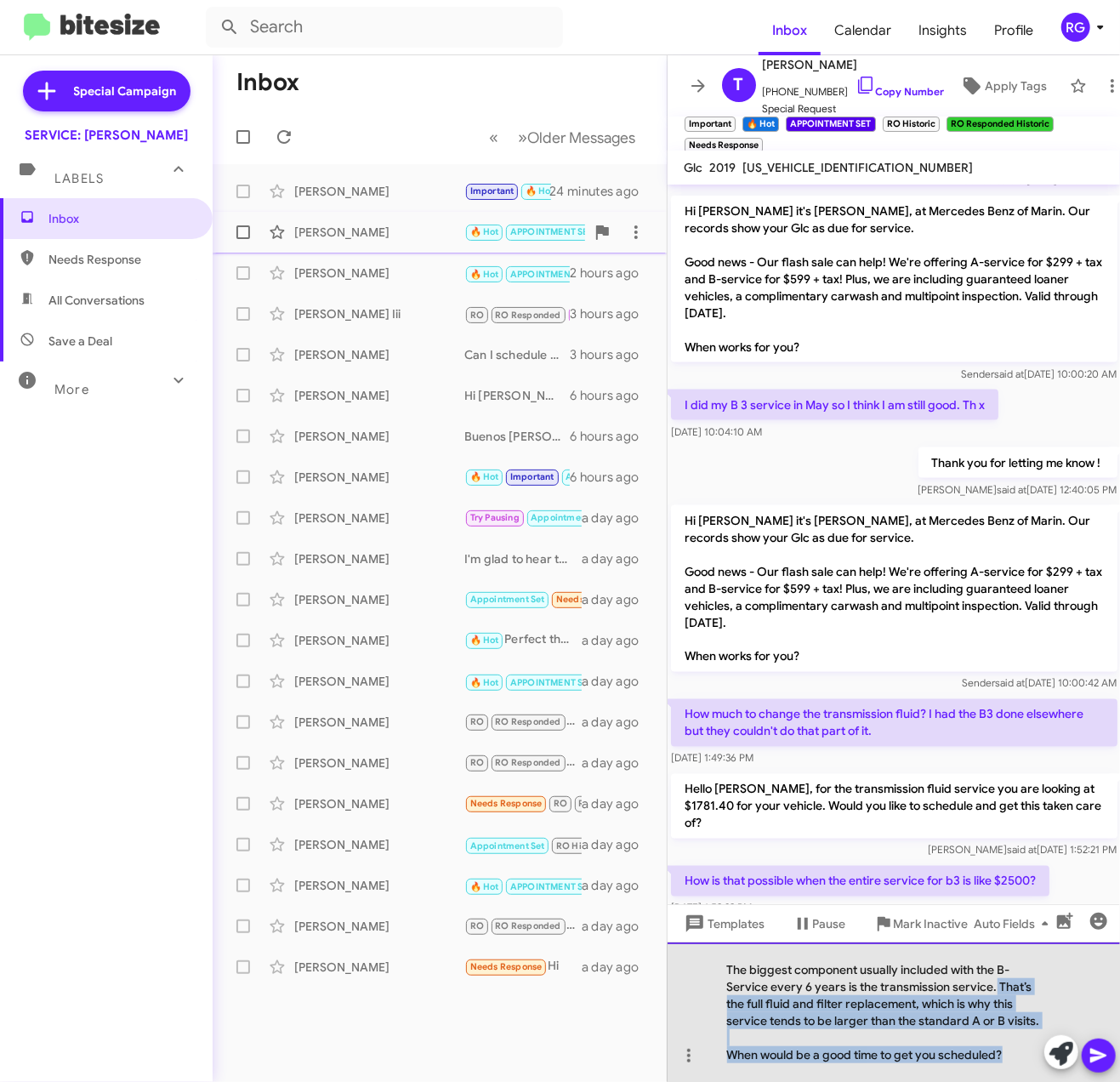
drag, startPoint x: 1009, startPoint y: 1053, endPoint x: 995, endPoint y: 991, distance: 63.6
click at [995, 991] on div "The biggest component usually included with the B-Service every 6 years is the …" at bounding box center [895, 1012] width 454 height 140
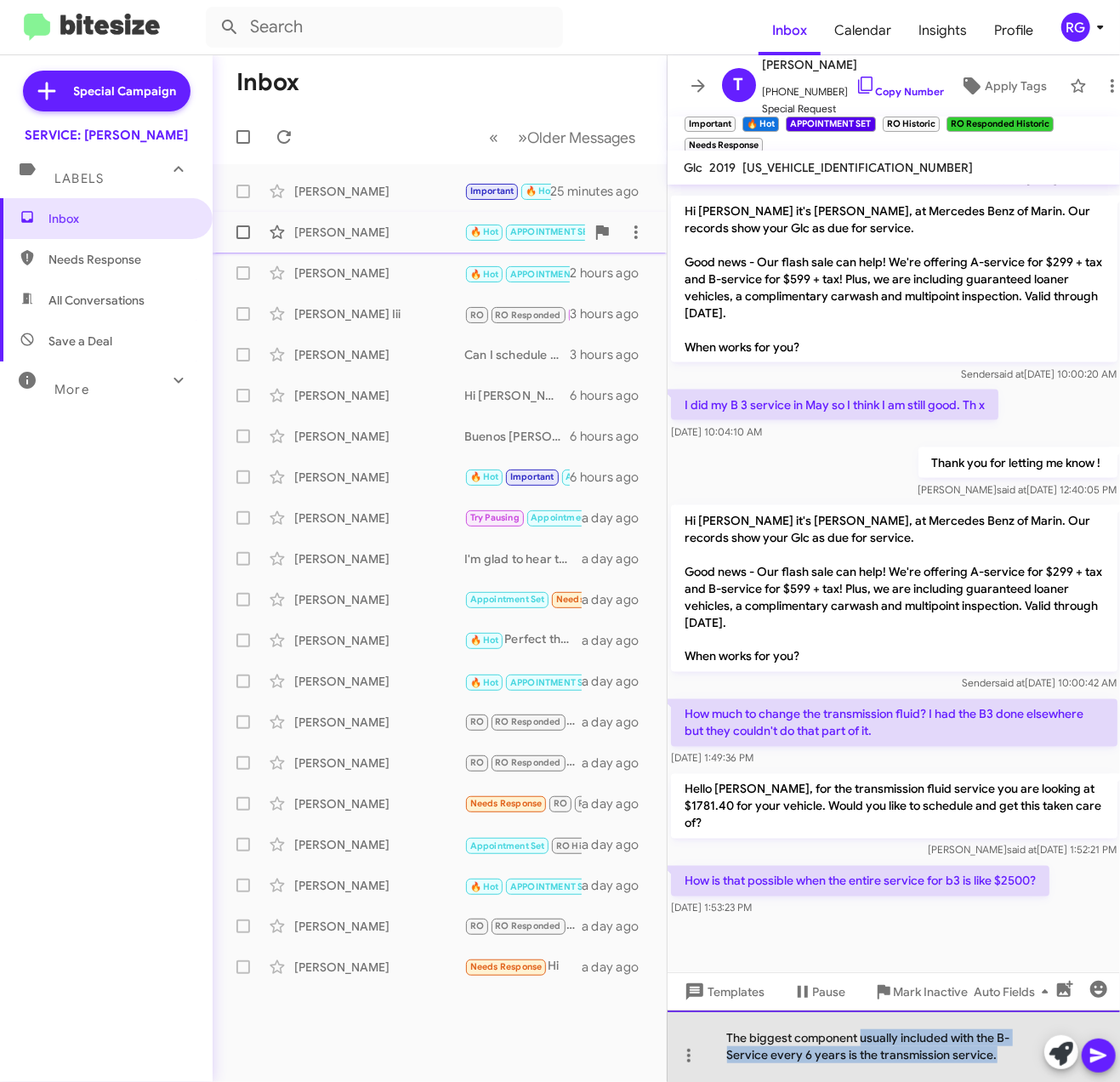
drag, startPoint x: 1013, startPoint y: 1060, endPoint x: 861, endPoint y: 1038, distance: 153.6
click at [862, 1040] on div "The biggest component usually included with the B-Service every 6 years is the …" at bounding box center [895, 1046] width 454 height 71
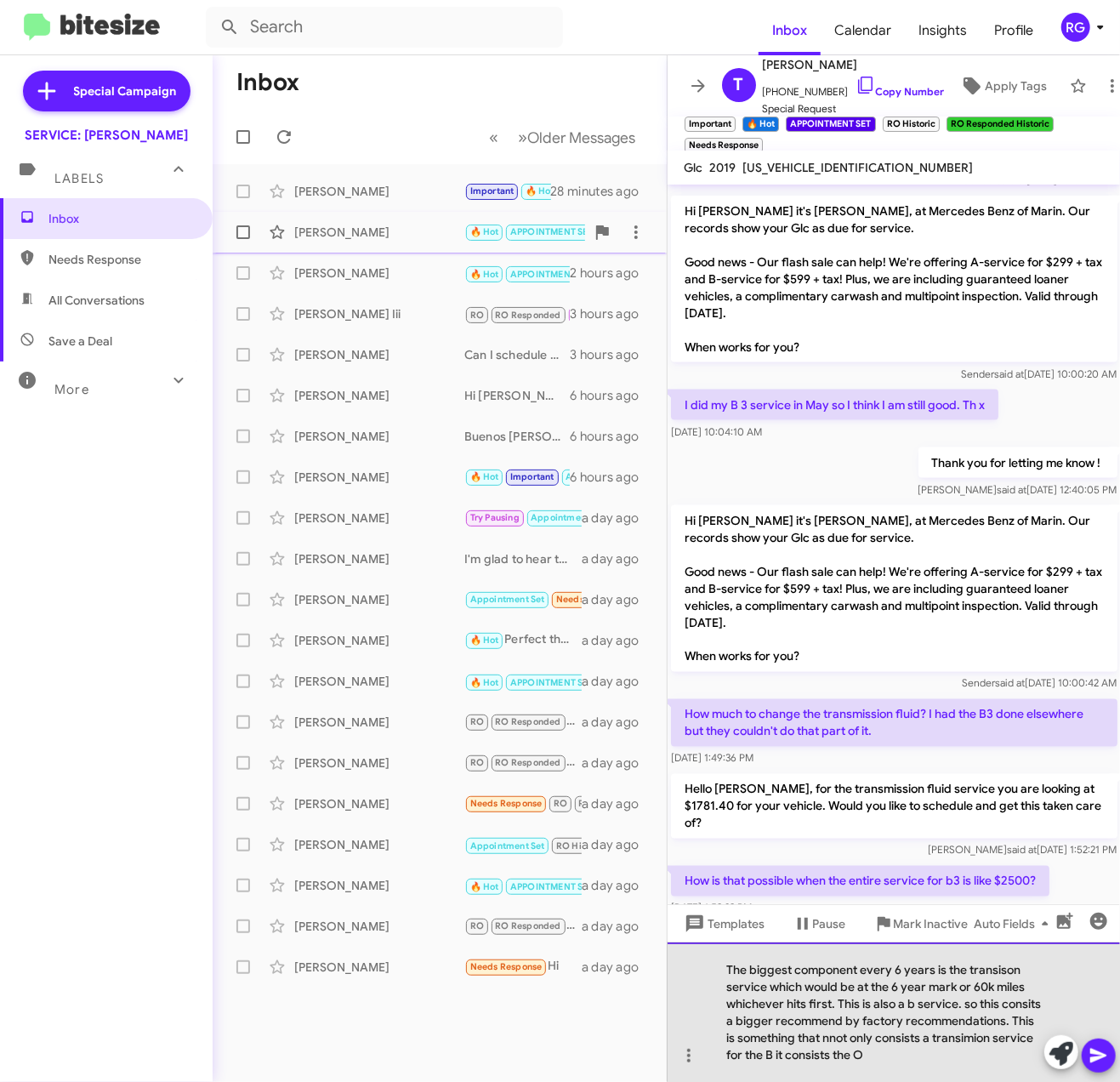
drag, startPoint x: 878, startPoint y: 1069, endPoint x: 869, endPoint y: 1076, distance: 11.4
click at [869, 1076] on div "The biggest component every 6 years is the transison service which would be at …" at bounding box center [895, 1012] width 454 height 140
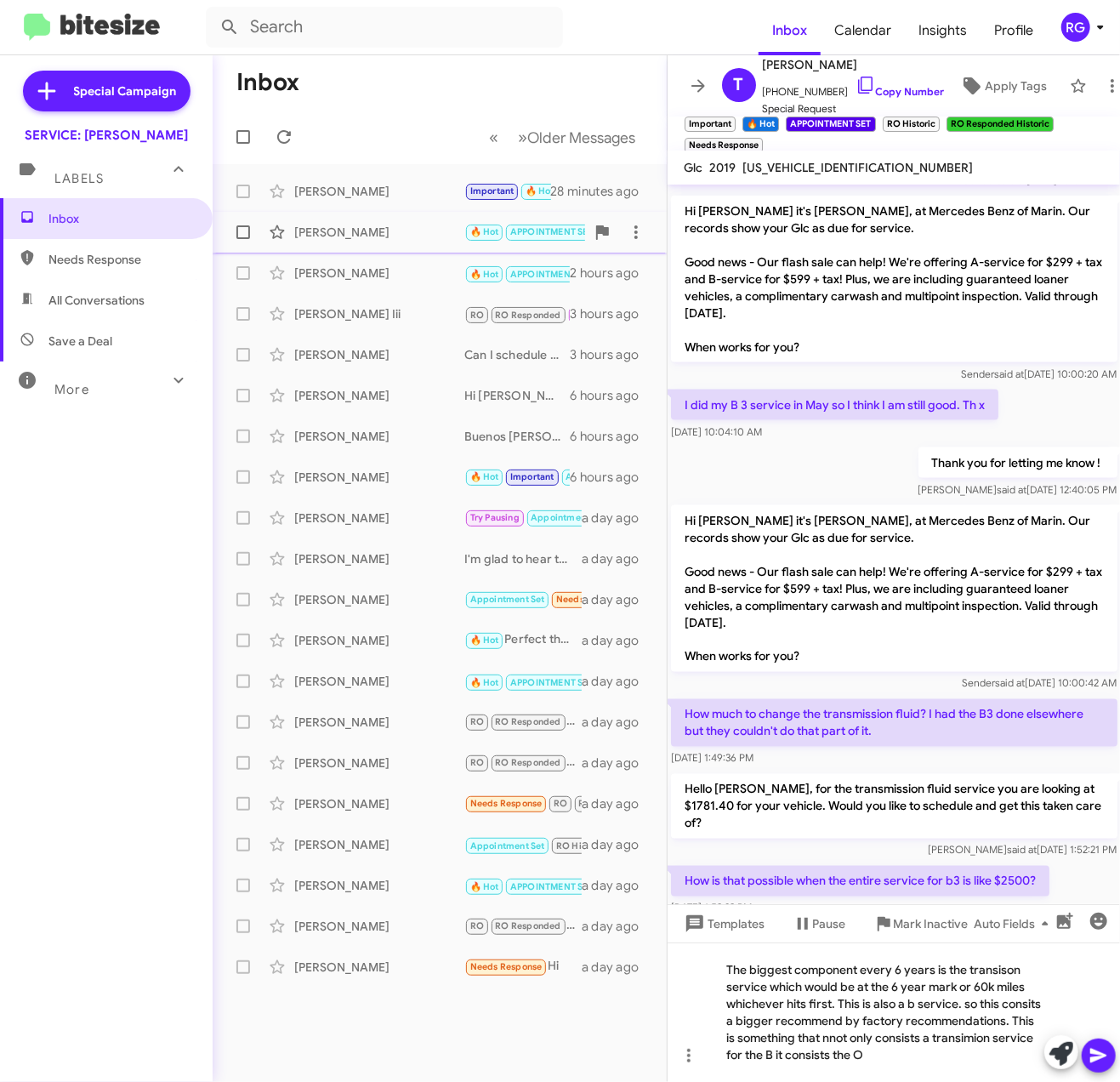
click at [845, 164] on span "[US_VEHICLE_IDENTIFICATION_NUMBER]" at bounding box center [858, 168] width 231 height 15
click at [844, 160] on span "[US_VEHICLE_IDENTIFICATION_NUMBER]" at bounding box center [858, 168] width 231 height 15
copy span "[US_VEHICLE_IDENTIFICATION_NUMBER]"
click at [882, 1075] on div "The biggest component every 6 years is the transison service which would be at …" at bounding box center [895, 1012] width 454 height 140
click at [977, 1056] on div "The biggest component every 6 years is the transison service which would be at …" at bounding box center [895, 1012] width 454 height 140
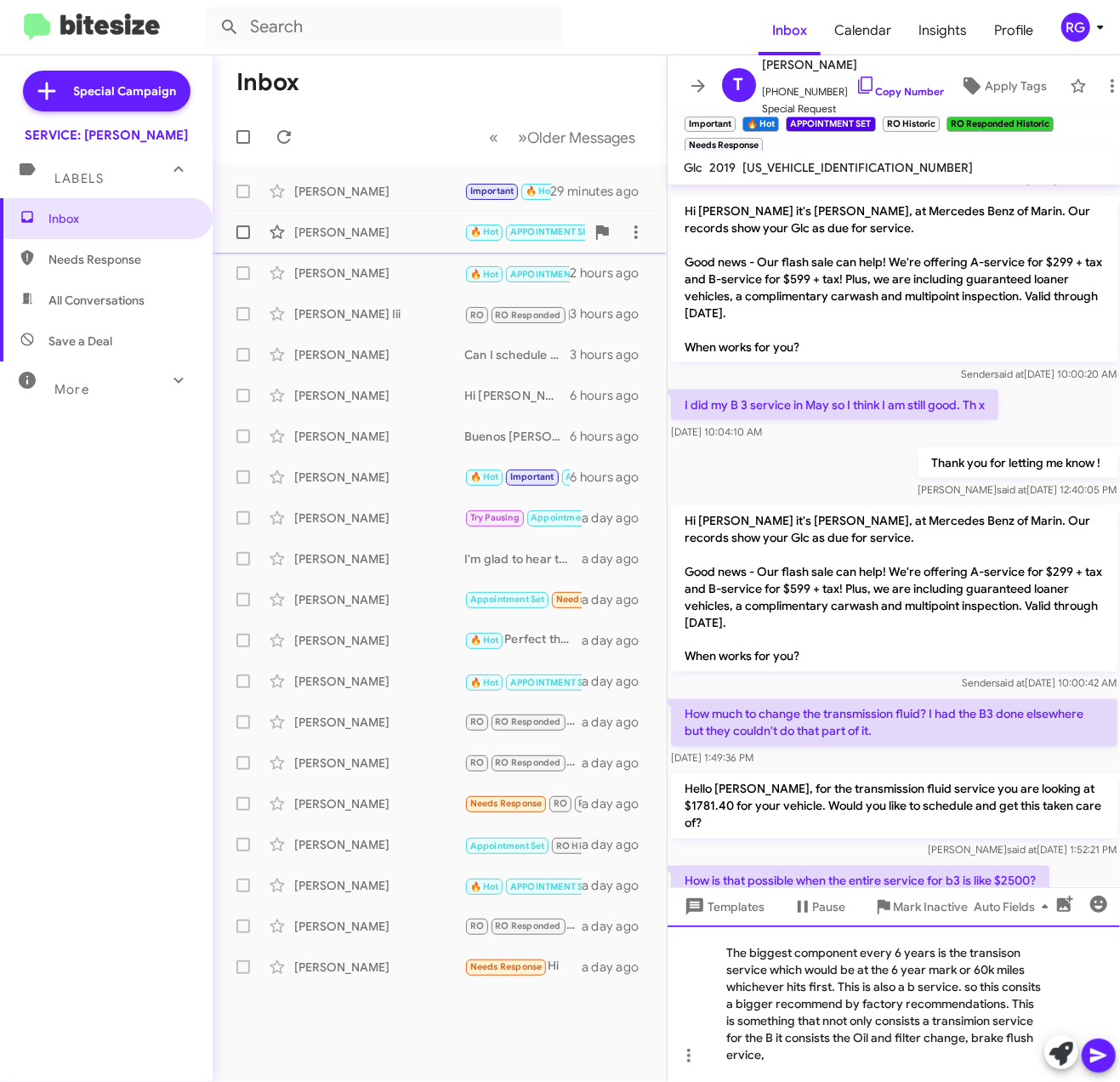
click at [872, 1082] on html "Inbox Calendar Insights Profile RG Special Campaign SERVICE: [PERSON_NAME] Labe…" at bounding box center [560, 541] width 1120 height 1082
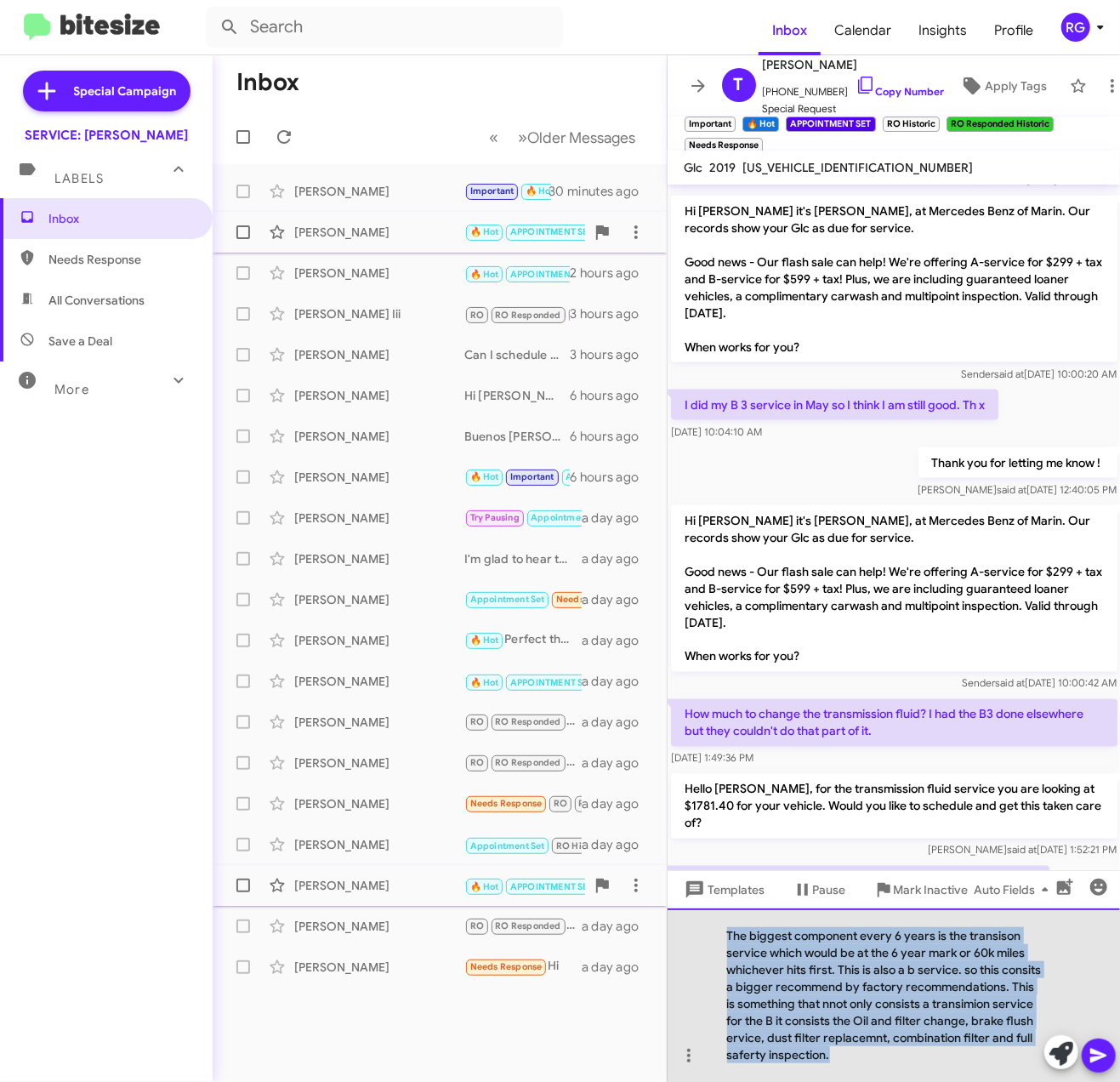
drag, startPoint x: 834, startPoint y: 1062, endPoint x: 658, endPoint y: 896, distance: 241.9
click at [658, 896] on div "Inbox « Previous » Next Older Messages [PERSON_NAME] Important 🔥 Hot APPOINTMEN…" at bounding box center [666, 569] width 908 height 1027
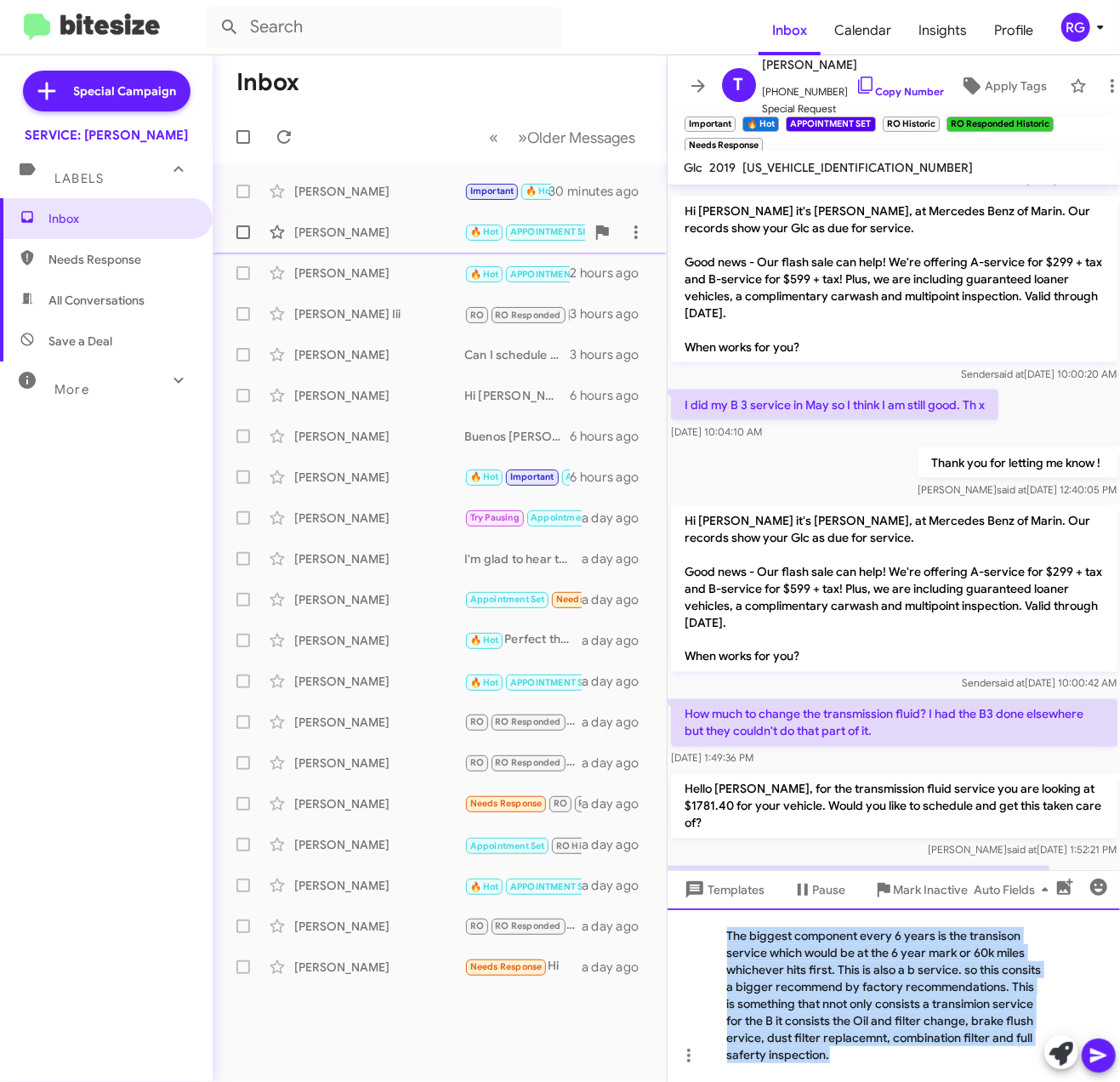
copy div "The biggest component every 6 years is the transison service which would be at …"
click at [875, 1067] on div "The biggest component every 6 years is the transison service which would be at …" at bounding box center [895, 995] width 454 height 174
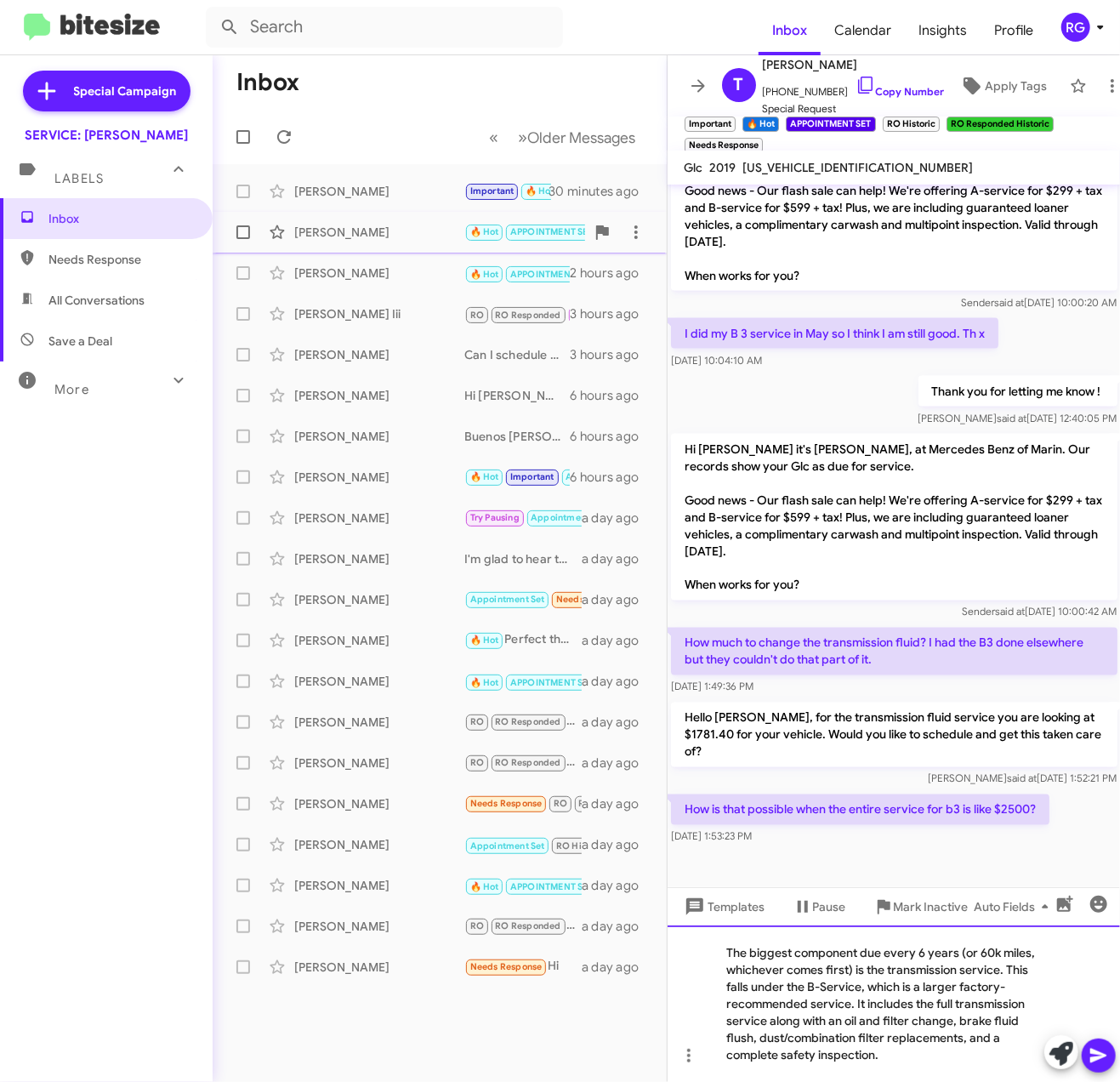
scroll to position [1328, 0]
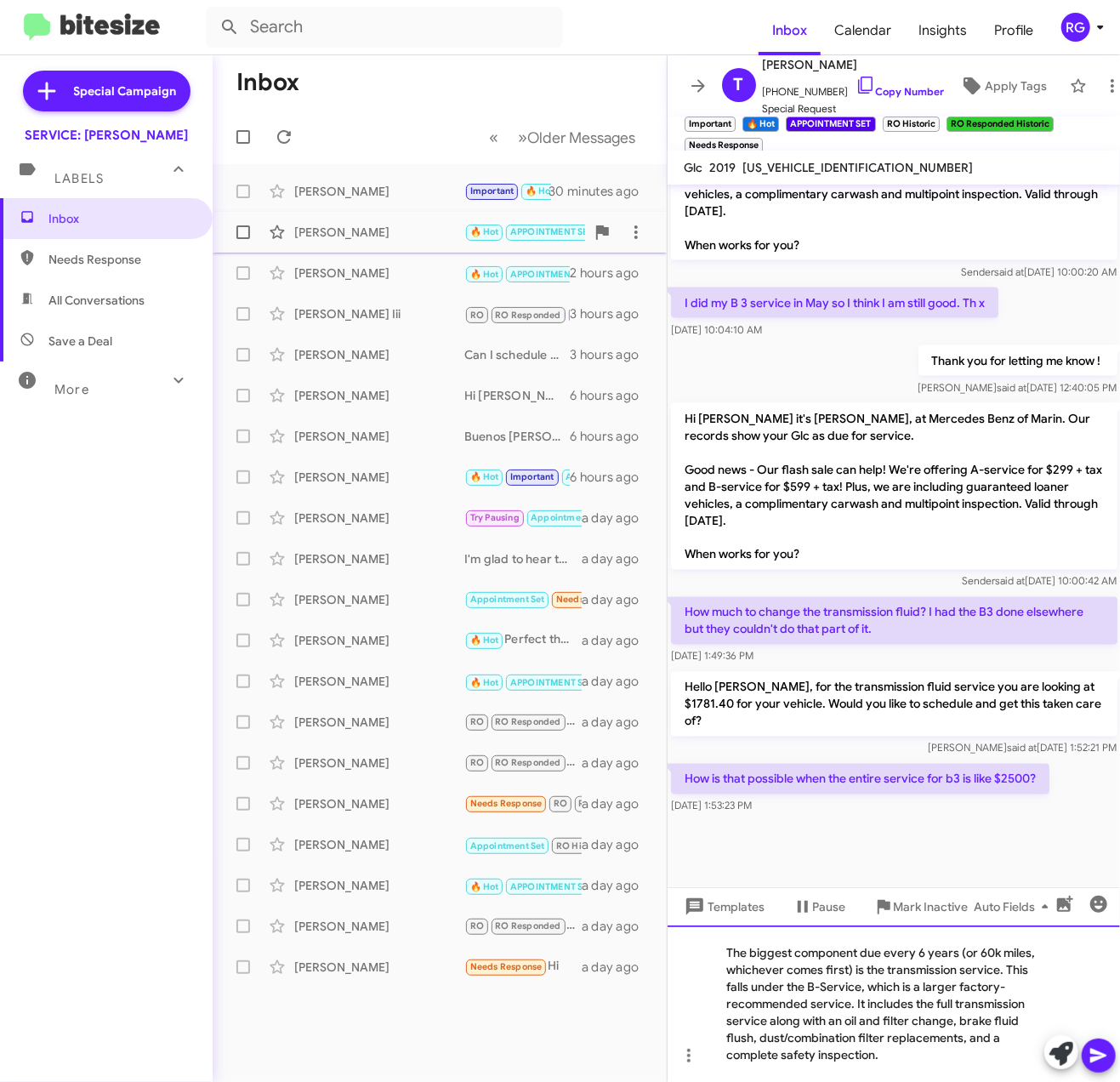
click at [788, 1031] on div "The biggest component due every 6 years (or 60k miles, whichever comes first) i…" at bounding box center [895, 1004] width 454 height 156
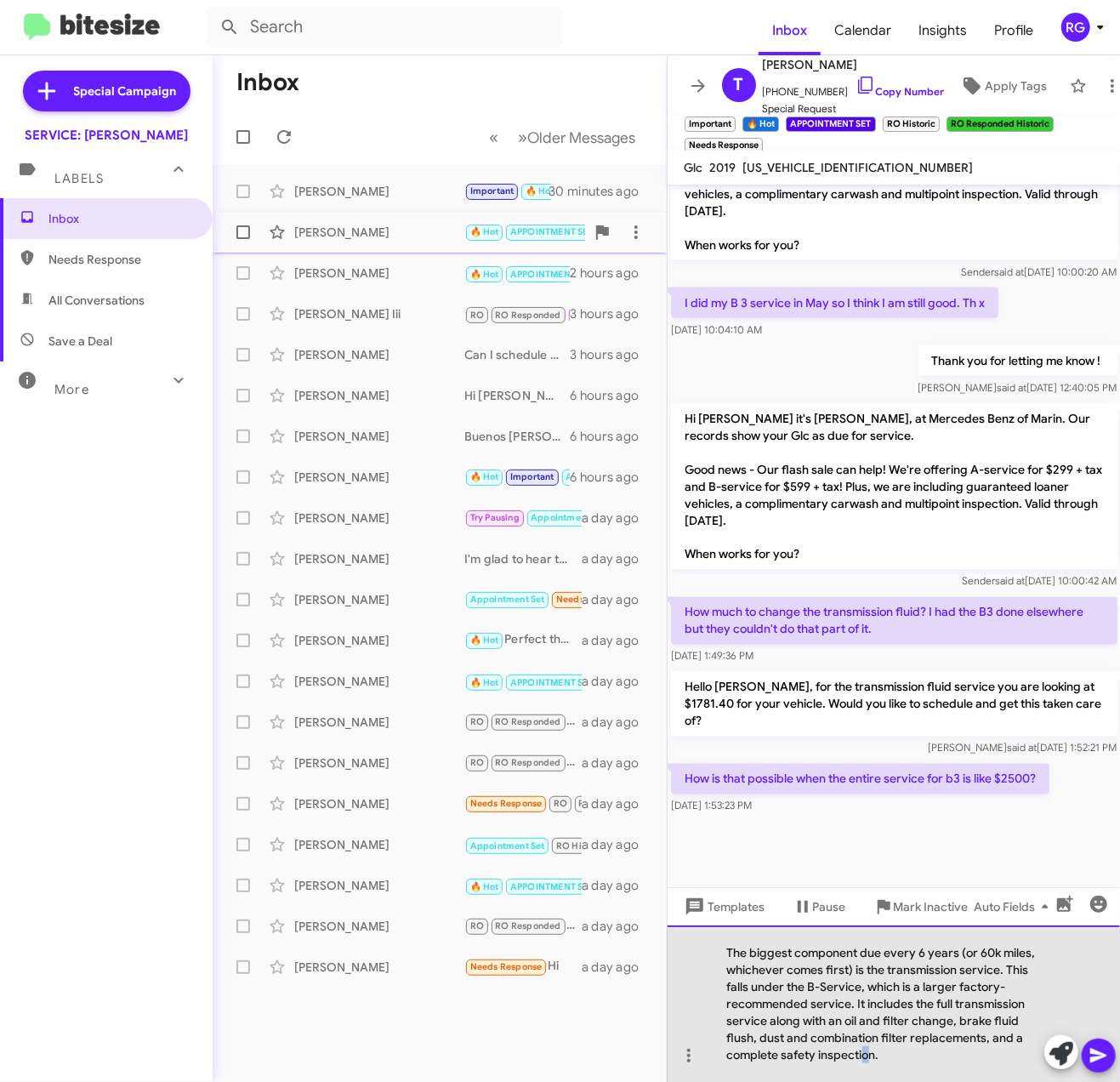
drag, startPoint x: 865, startPoint y: 1059, endPoint x: 913, endPoint y: 1059, distance: 48.0
click at [866, 1059] on div "The biggest component due every 6 years (or 60k miles, whichever comes first) i…" at bounding box center [895, 1004] width 454 height 156
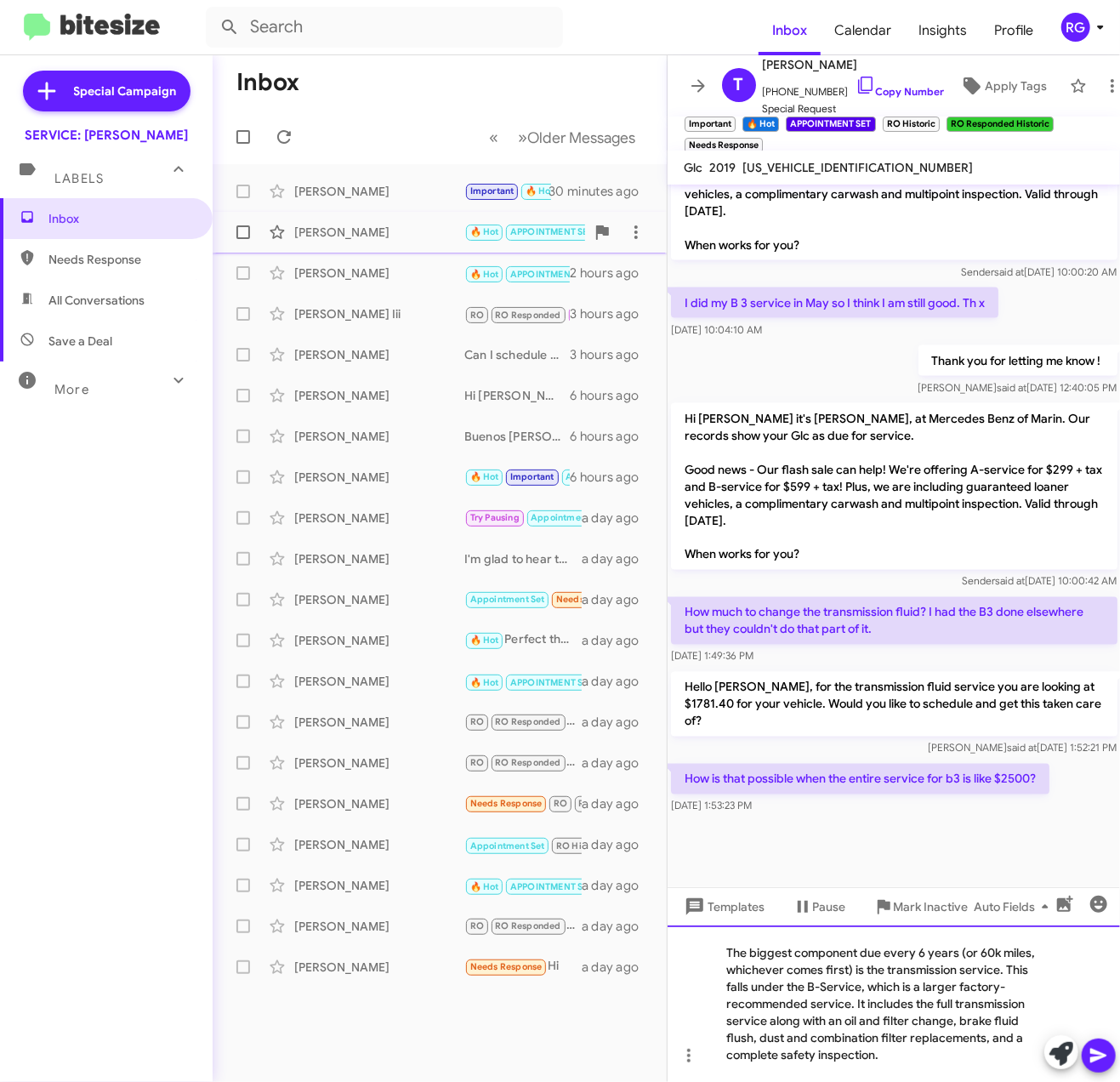
click at [929, 1059] on div "The biggest component due every 6 years (or 60k miles, whichever comes first) i…" at bounding box center [895, 1004] width 454 height 156
click at [1098, 1063] on icon at bounding box center [1099, 1055] width 20 height 20
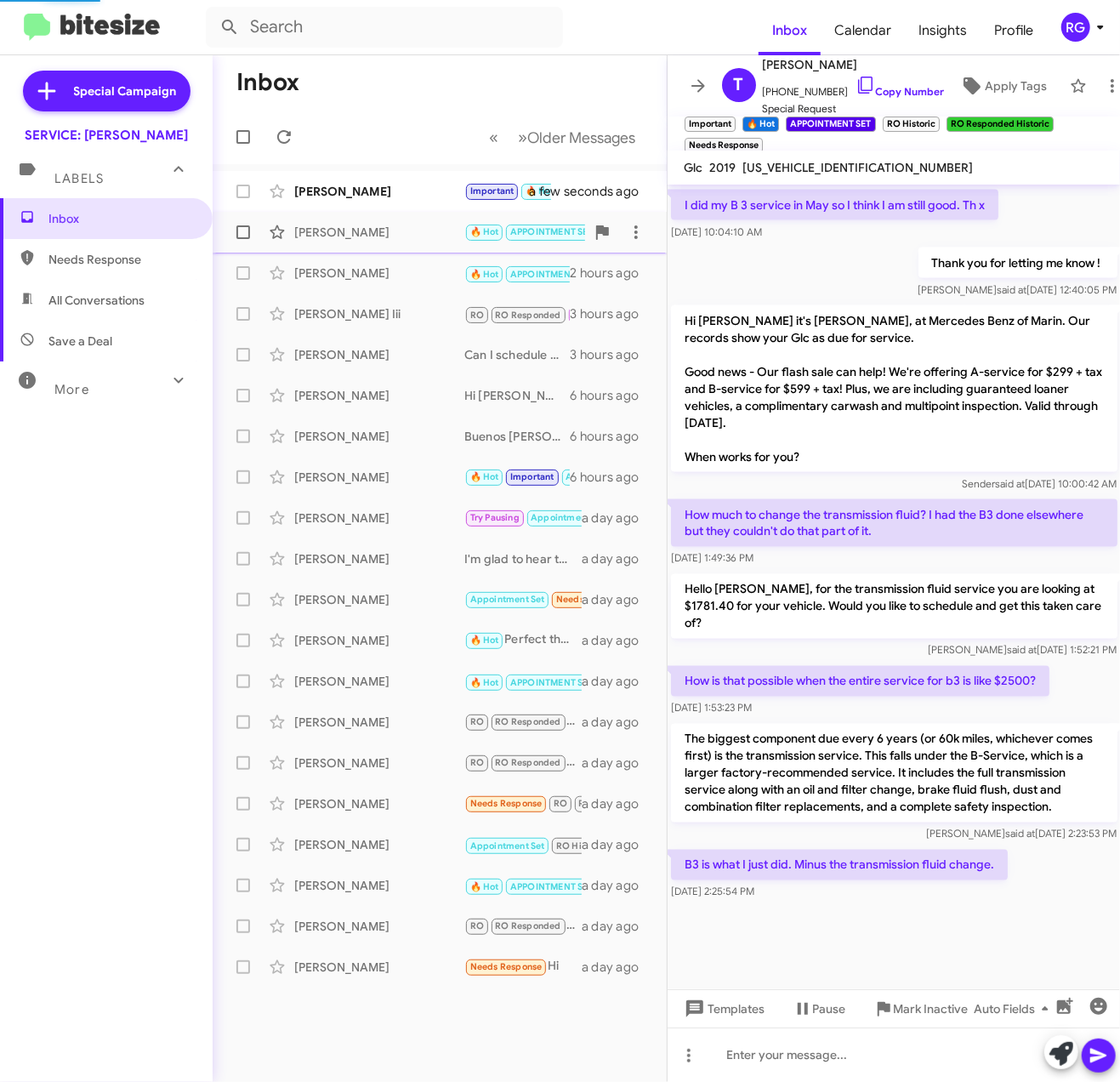
scroll to position [1338, 0]
click at [406, 203] on div "[PERSON_NAME] Important 🔥 Hot APPOINTMENT SET RO Historic RO Responded Historic…" at bounding box center [439, 191] width 427 height 34
click at [1062, 1068] on span at bounding box center [1061, 1053] width 24 height 38
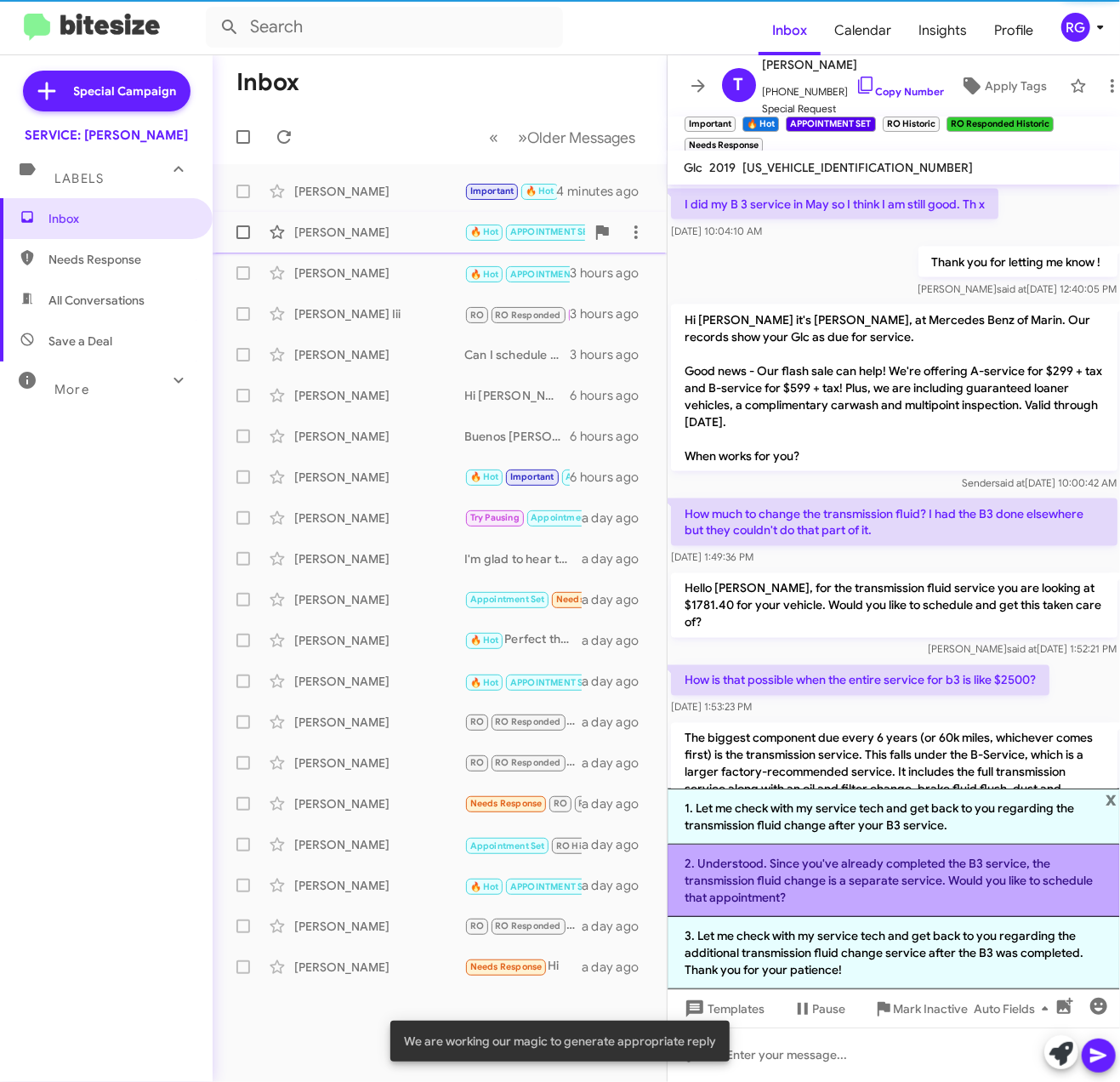
scroll to position [1540, 0]
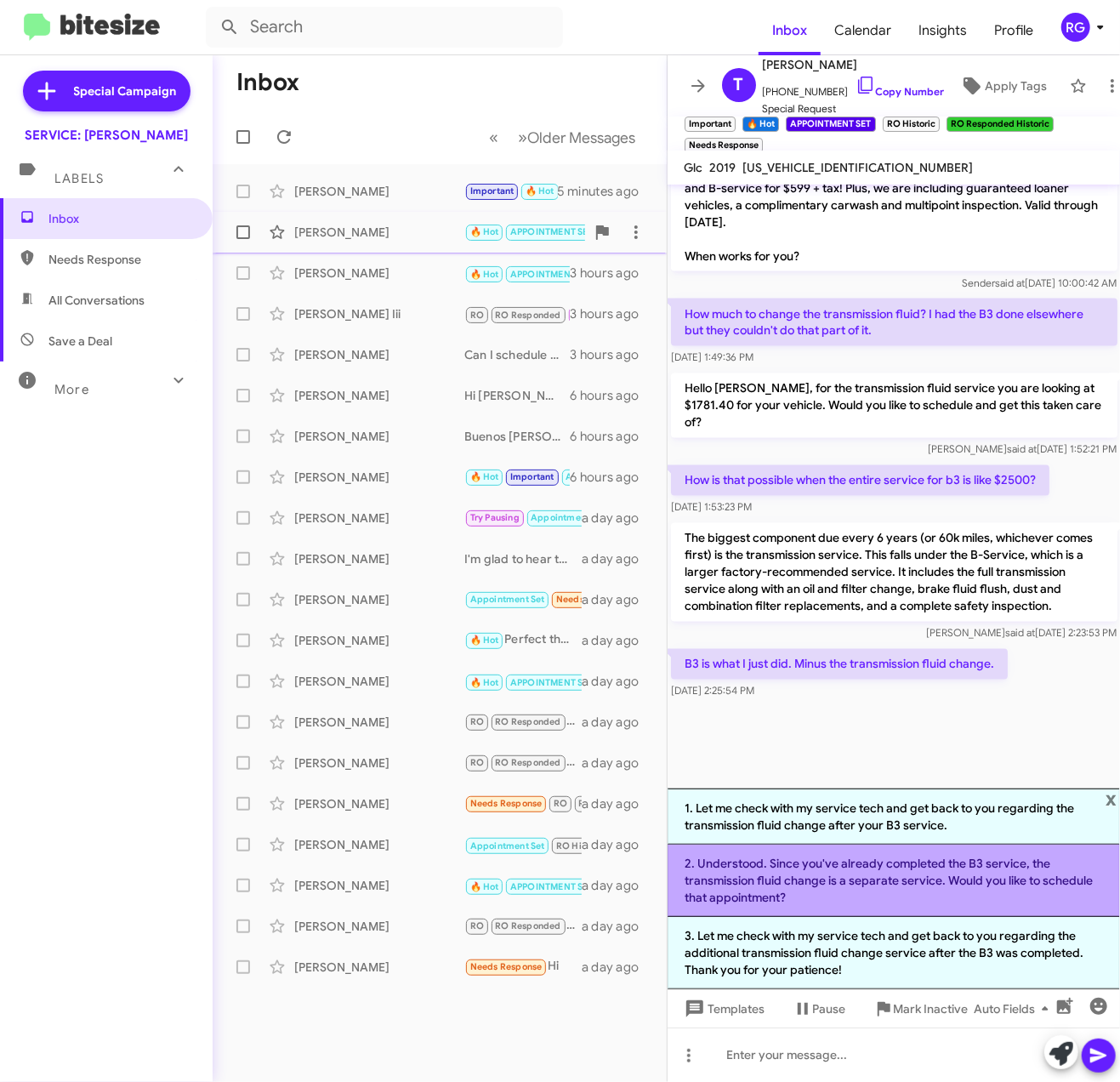
click at [757, 893] on li "2. Understood. Since you've already completed the B3 service, the transmission …" at bounding box center [895, 880] width 454 height 72
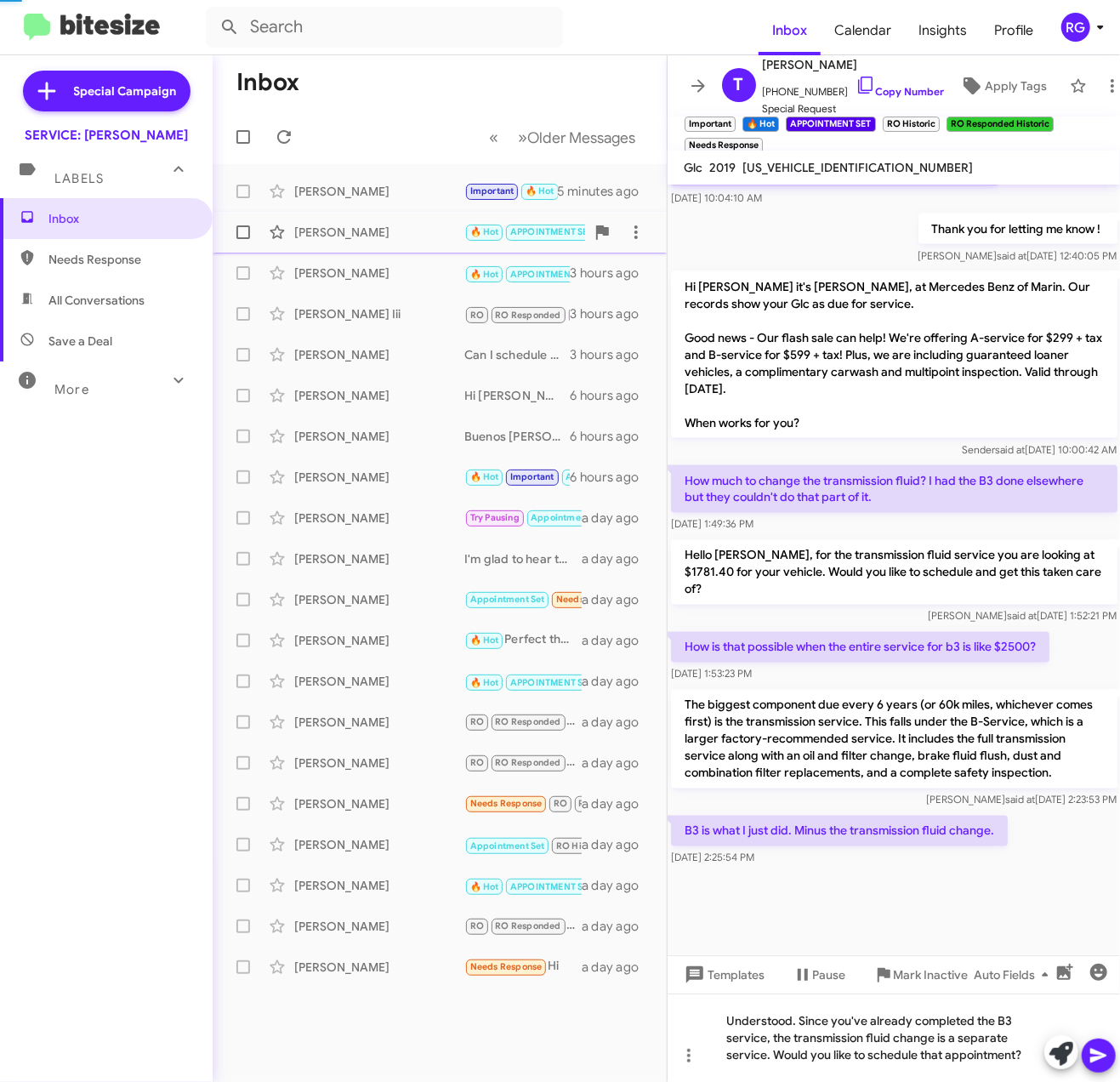
scroll to position [1372, 0]
click at [1103, 1060] on icon at bounding box center [1099, 1055] width 20 height 20
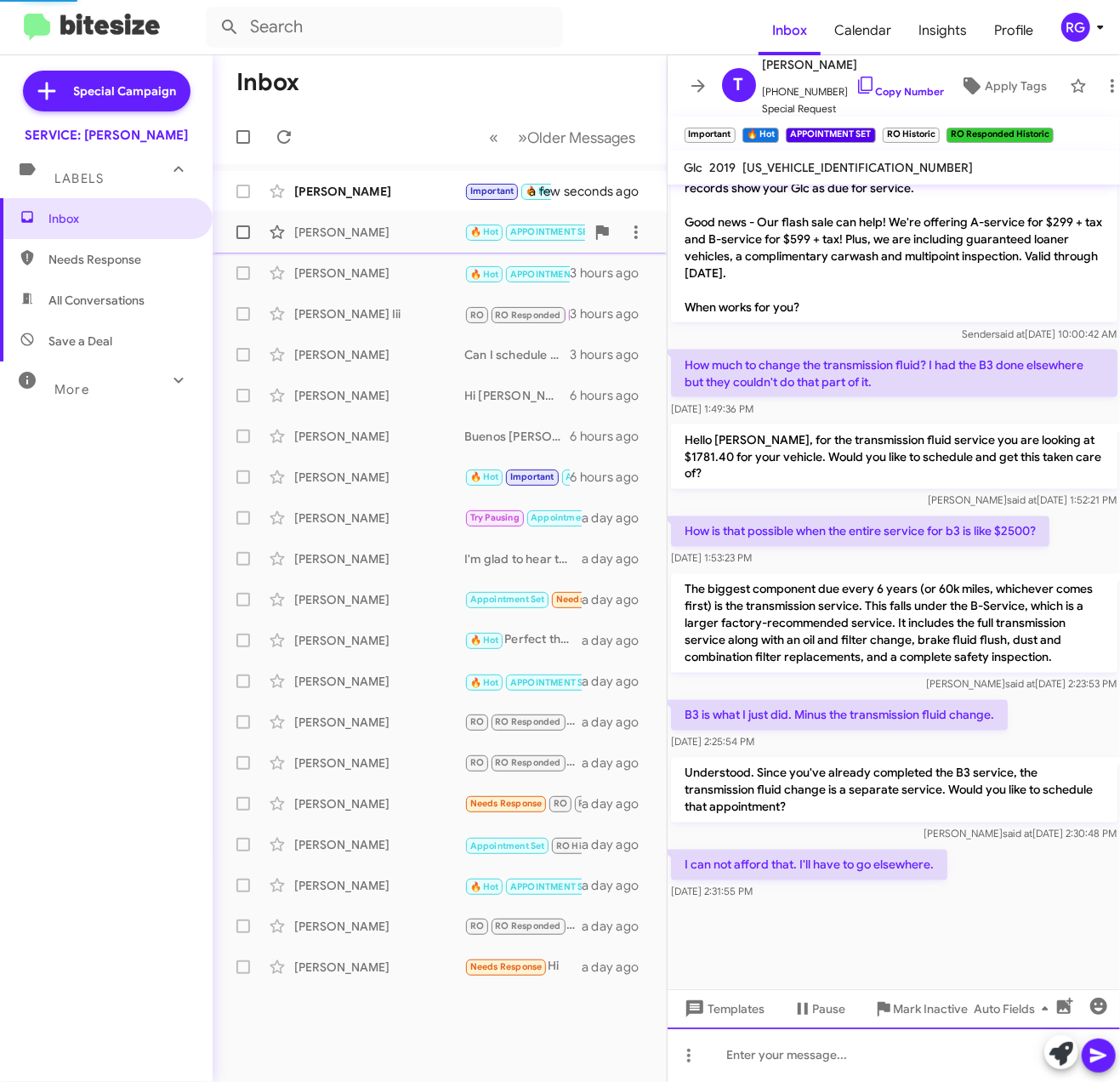
scroll to position [1397, 0]
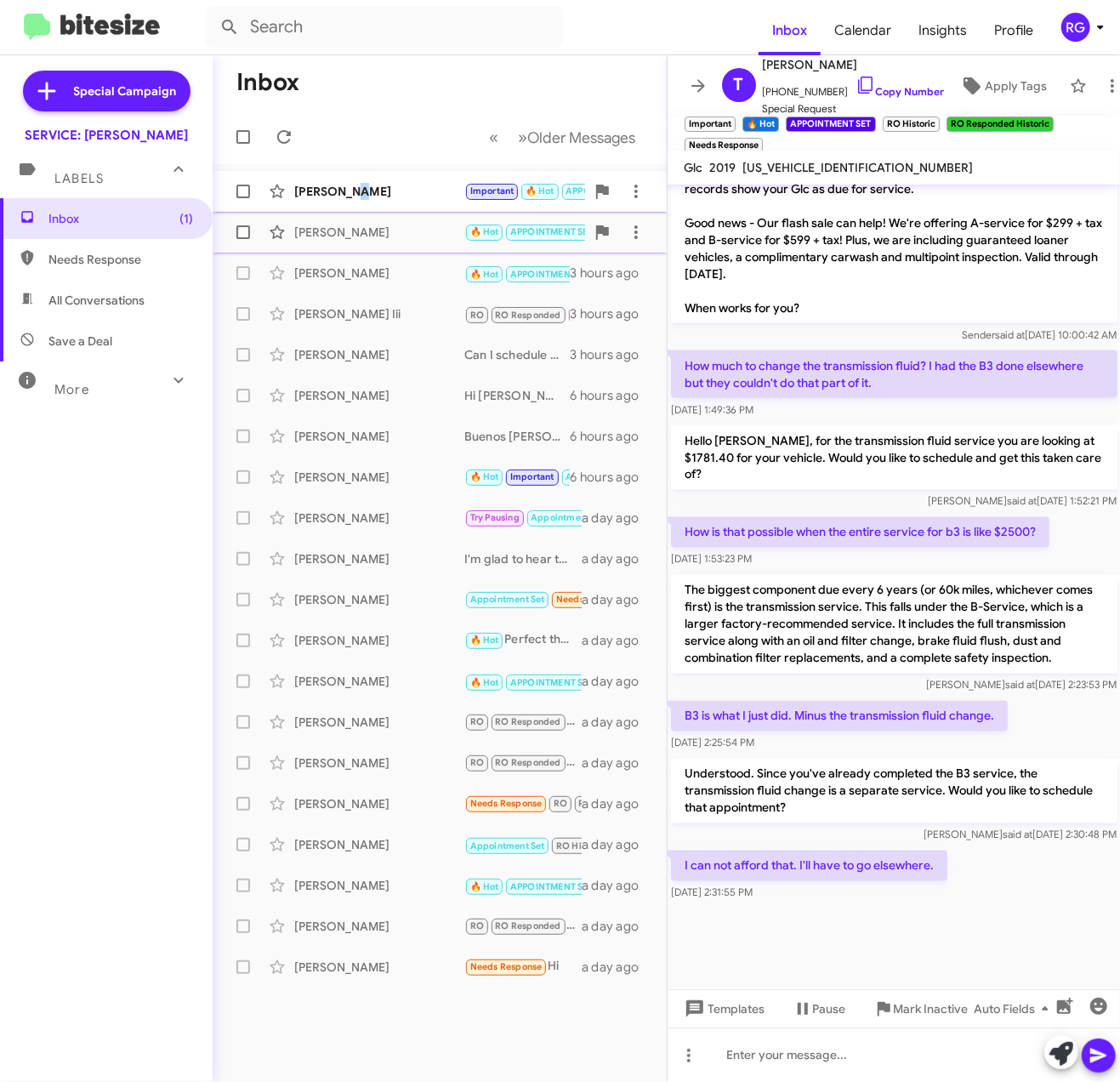
click at [345, 191] on div "[PERSON_NAME]" at bounding box center [379, 191] width 170 height 17
drag, startPoint x: 1055, startPoint y: 1053, endPoint x: 1077, endPoint y: 1048, distance: 22.6
click at [1059, 1053] on icon at bounding box center [1061, 1053] width 24 height 24
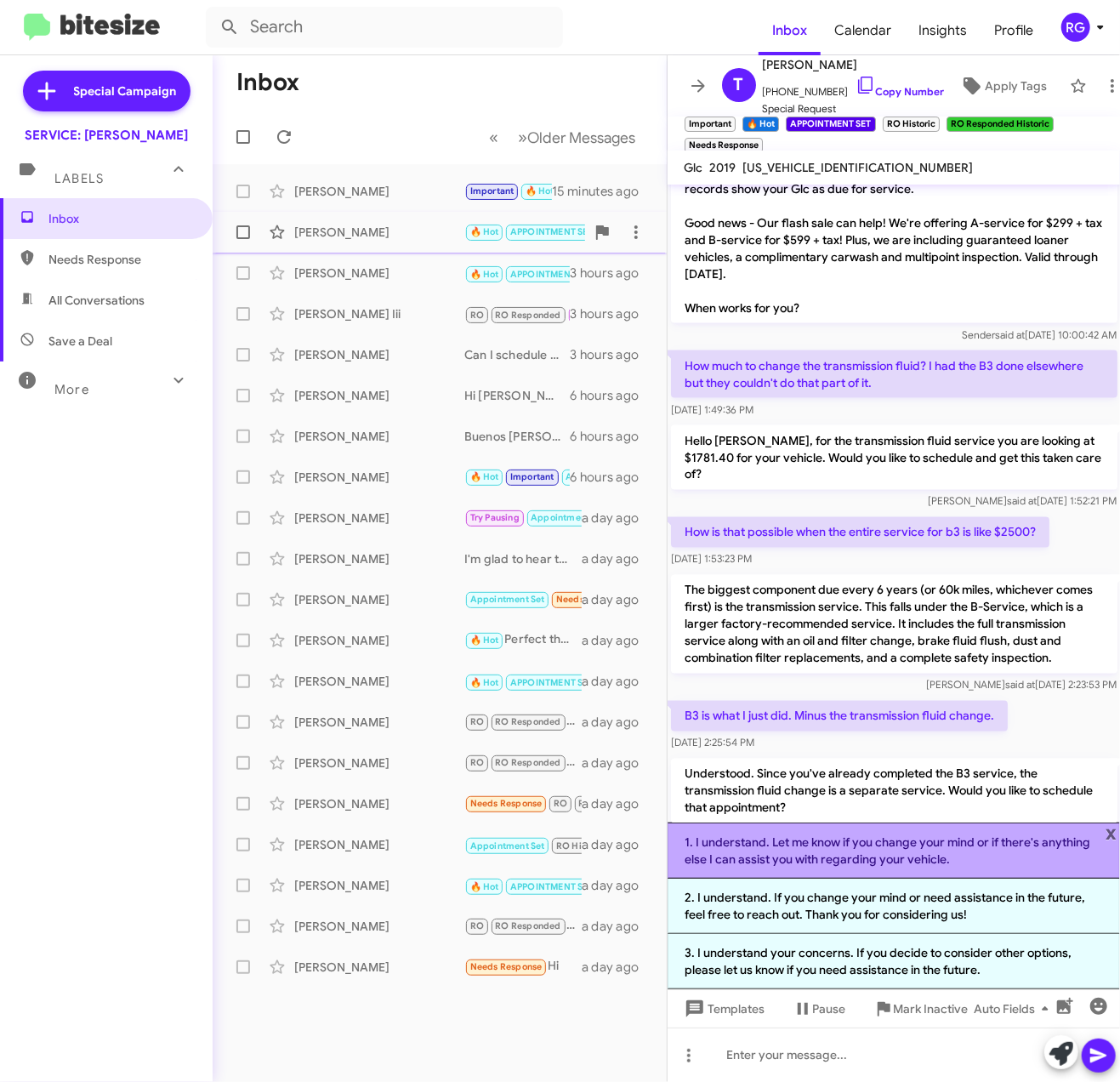
click at [834, 847] on li "1. I understand. Let me know if you change your mind or if there's anything els…" at bounding box center [895, 850] width 454 height 56
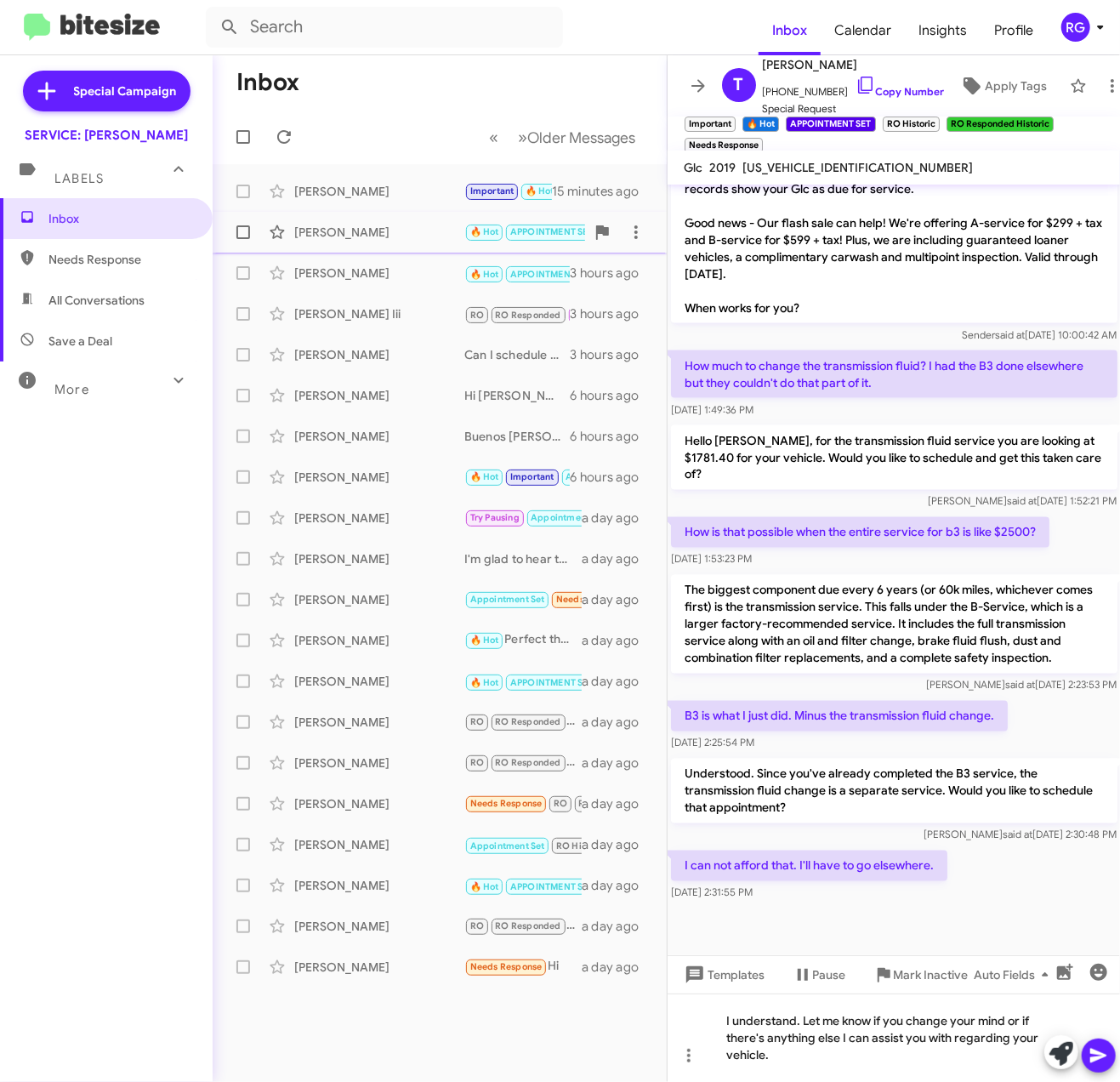
click at [1106, 1060] on icon at bounding box center [1099, 1055] width 20 height 20
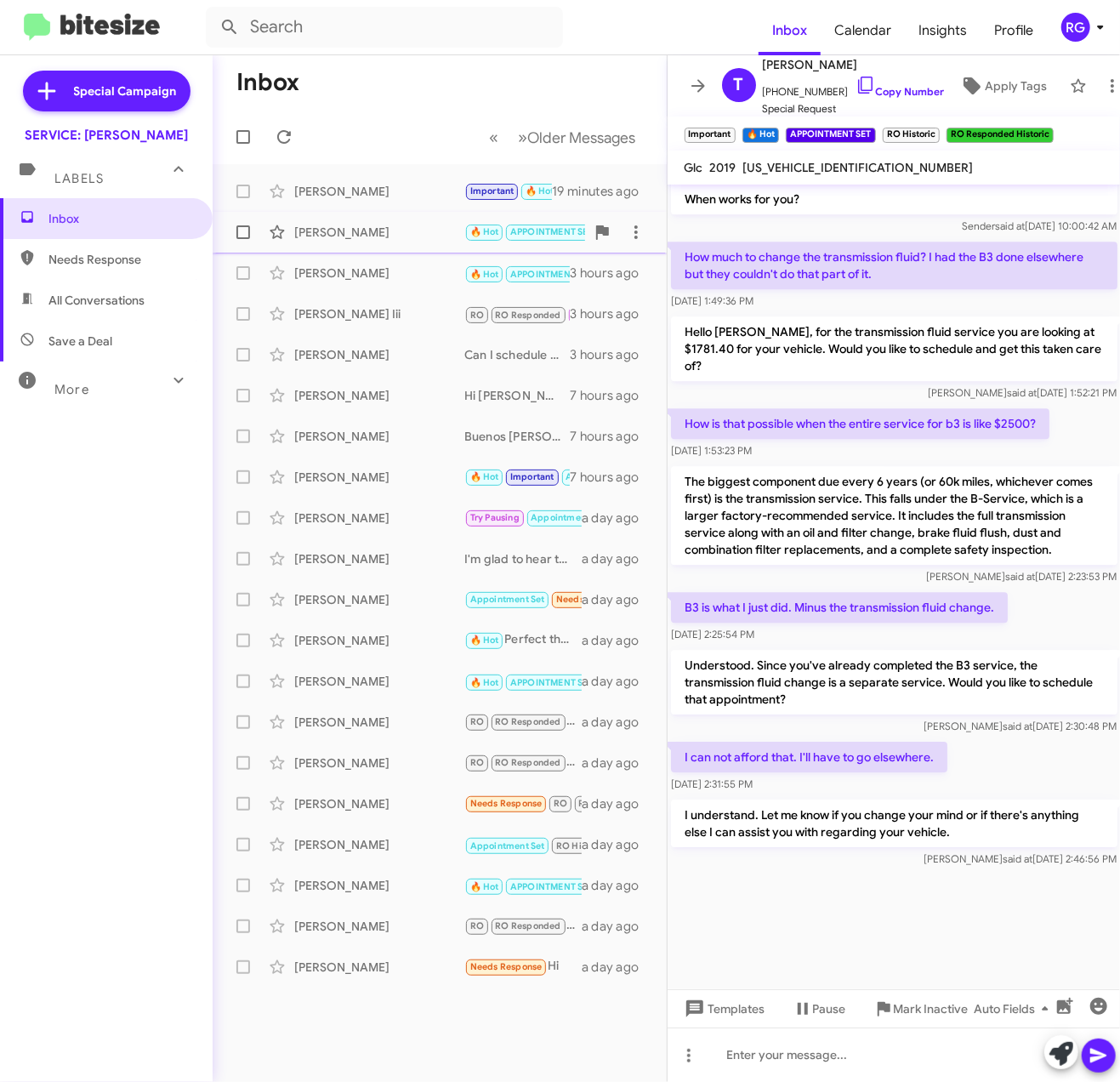
scroll to position [2492, 0]
